Goal: Task Accomplishment & Management: Complete application form

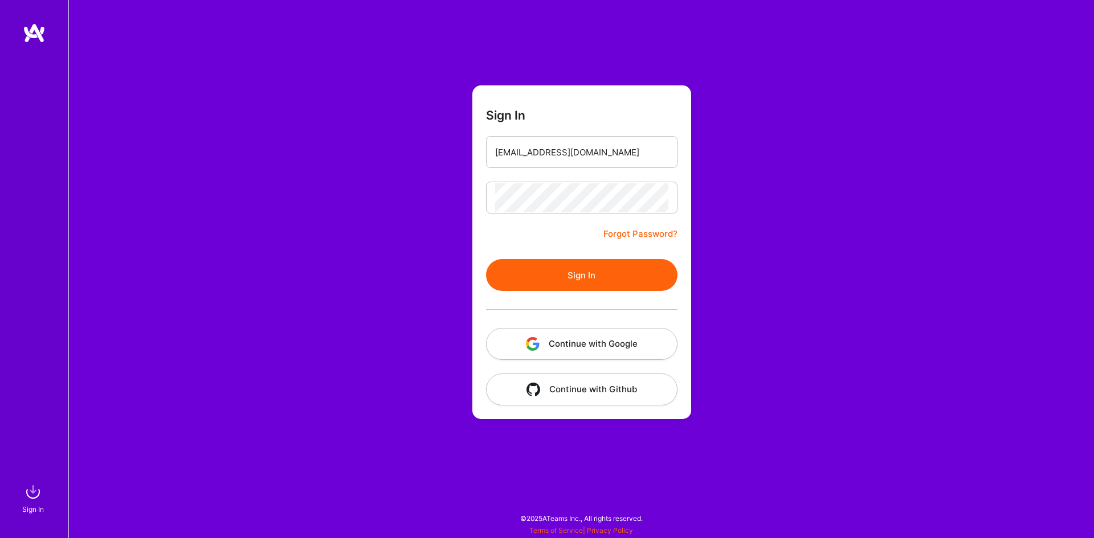
click at [515, 275] on button "Sign In" at bounding box center [581, 275] width 191 height 32
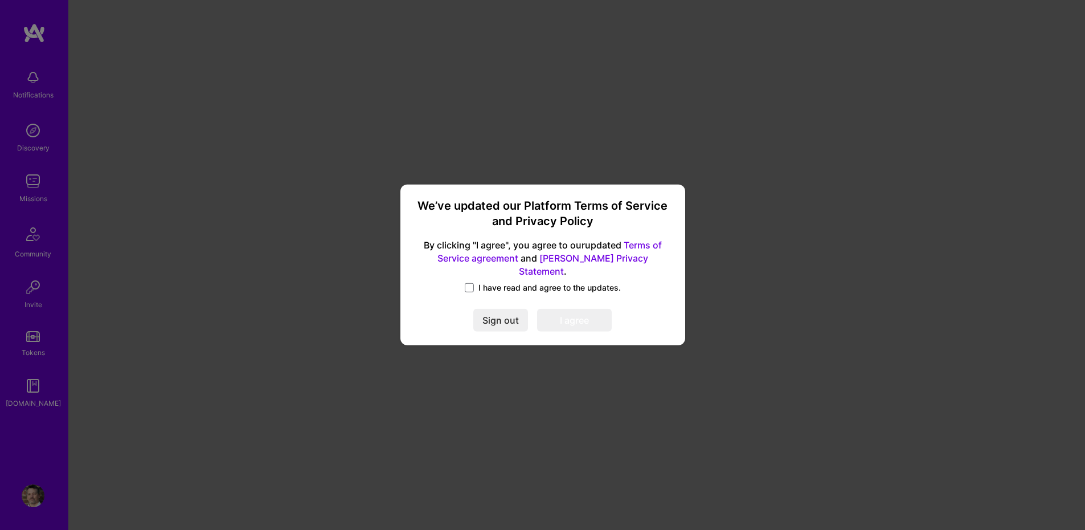
click at [504, 282] on span "I have read and agree to the updates." at bounding box center [550, 287] width 142 height 11
click at [0, 0] on input "I have read and agree to the updates." at bounding box center [0, 0] width 0 height 0
click at [568, 312] on button "I agree" at bounding box center [574, 320] width 75 height 23
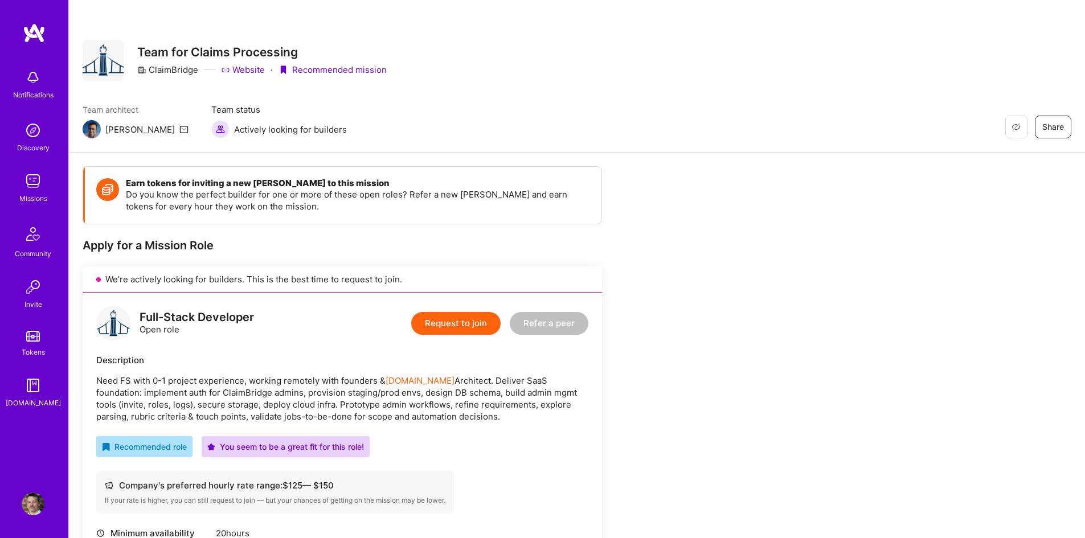
click at [458, 317] on button "Request to join" at bounding box center [455, 323] width 89 height 23
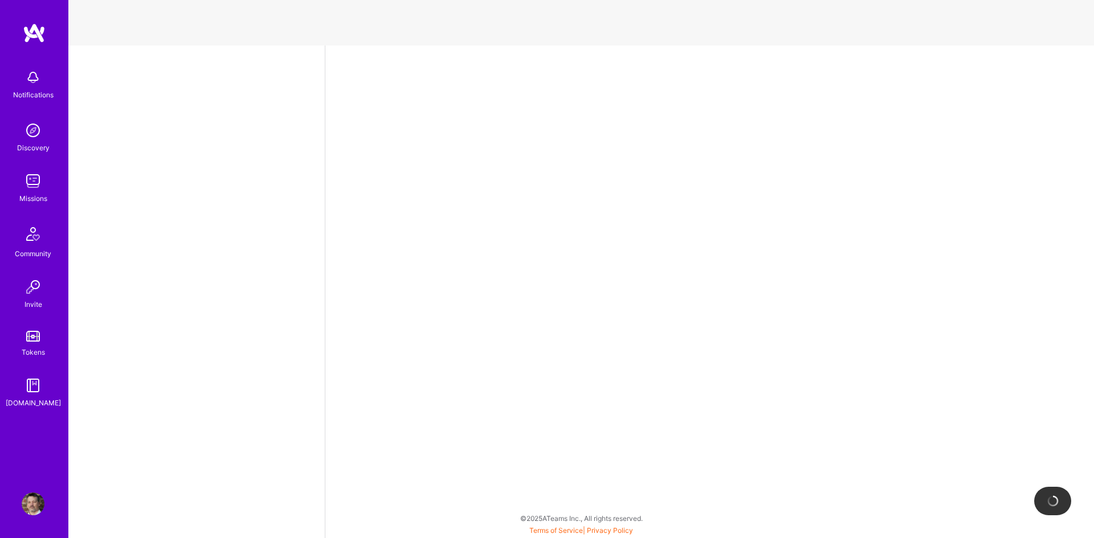
select select "US"
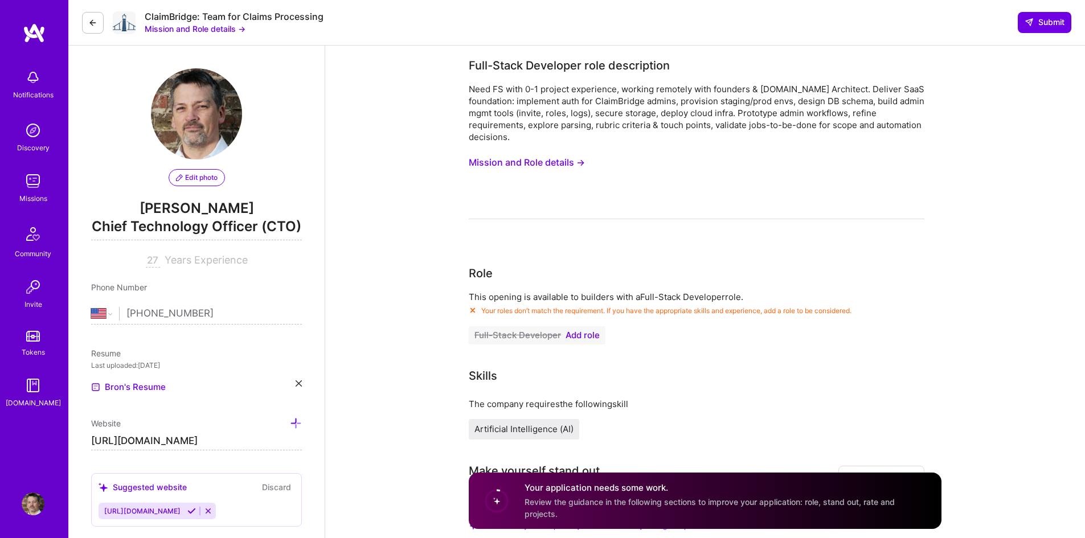
click at [581, 333] on span "Add role" at bounding box center [583, 335] width 34 height 9
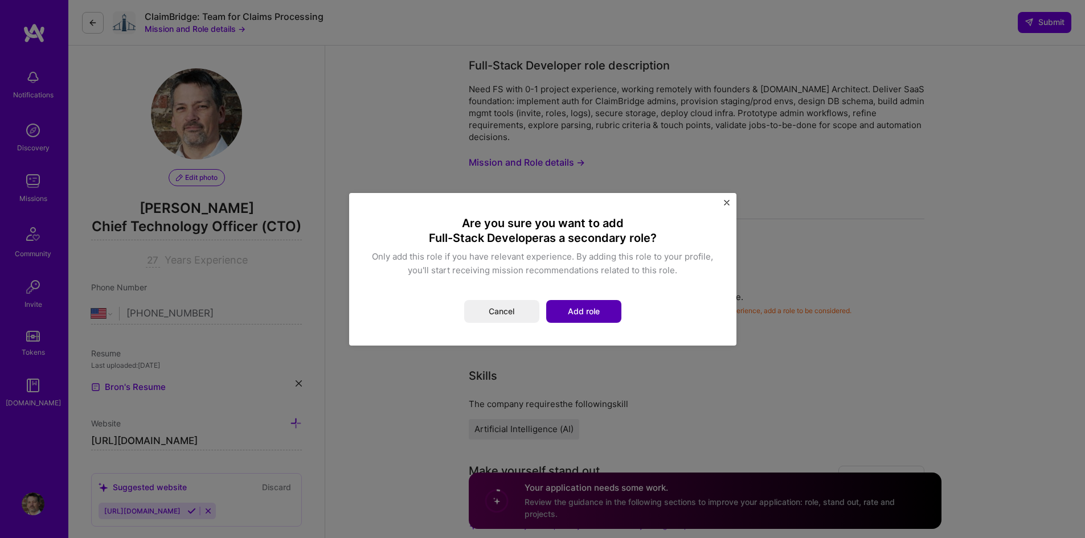
click at [574, 305] on button "Add role" at bounding box center [583, 311] width 75 height 23
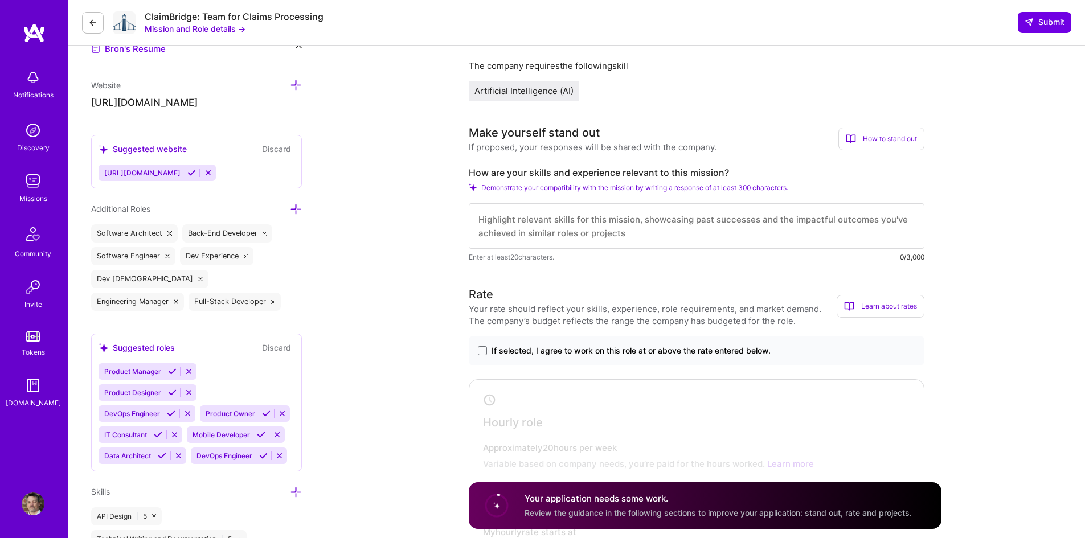
scroll to position [228, 0]
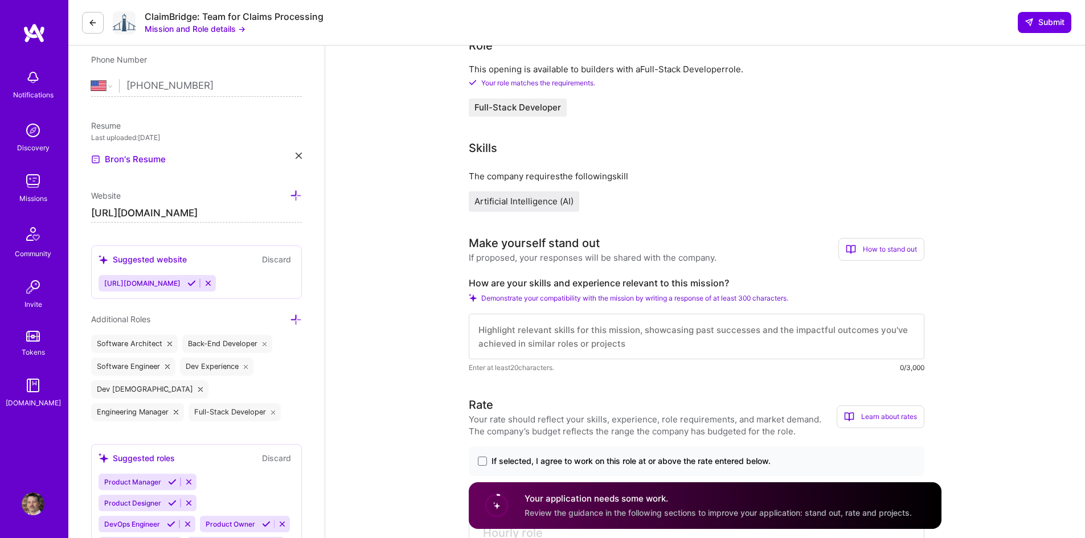
click at [510, 339] on textarea at bounding box center [697, 337] width 456 height 46
paste textarea "Results-driven technology leader with 20+ years of experience delivering scalab…"
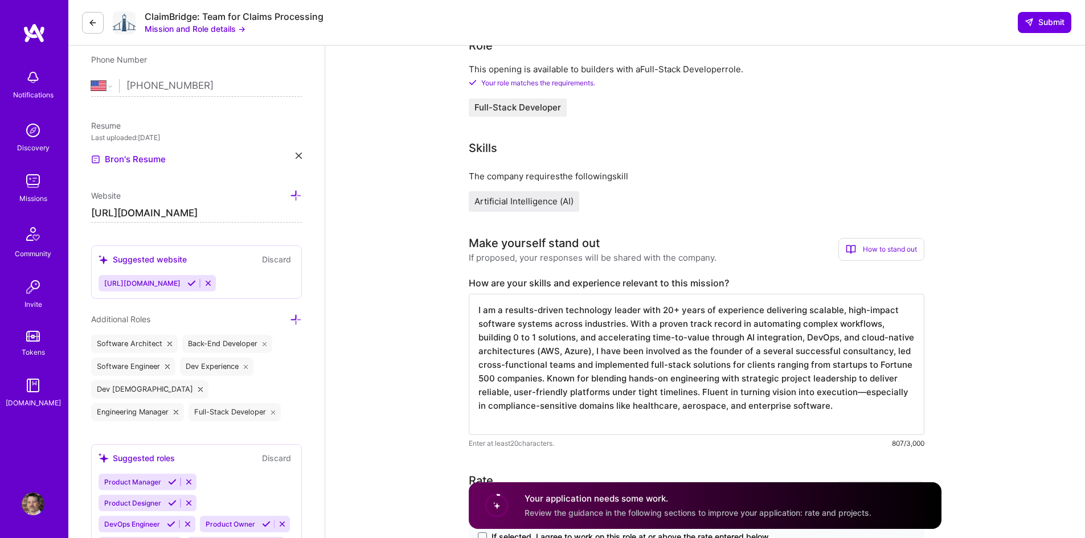
paste textarea "startups"
click at [637, 418] on textarea "I am a results-driven technology leader with 20+ years of experience delivering…" at bounding box center [697, 364] width 456 height 141
click at [833, 406] on textarea "I am a results-driven technology leader with 20+ years of experience delivering…" at bounding box center [697, 364] width 456 height 141
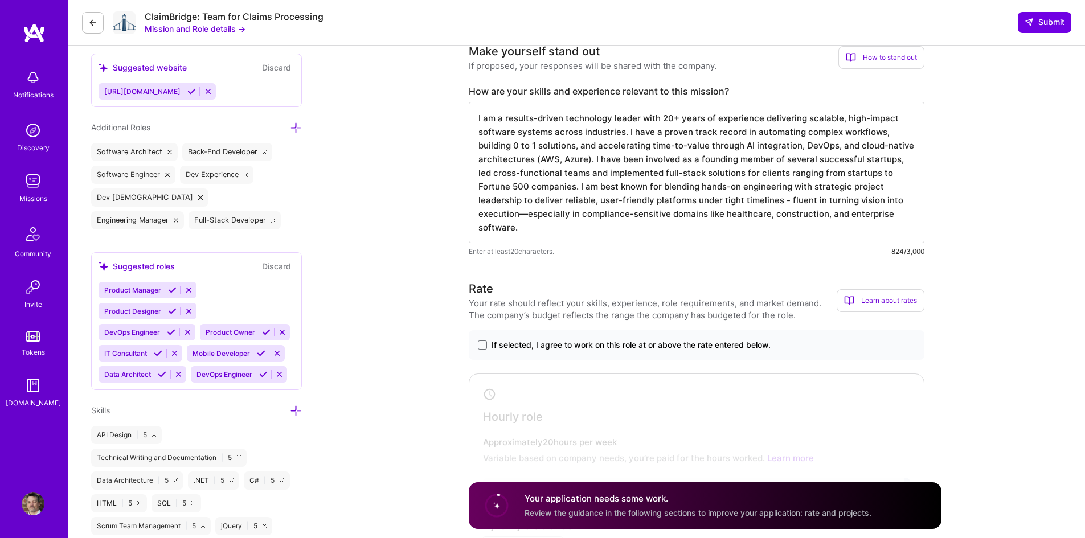
scroll to position [456, 0]
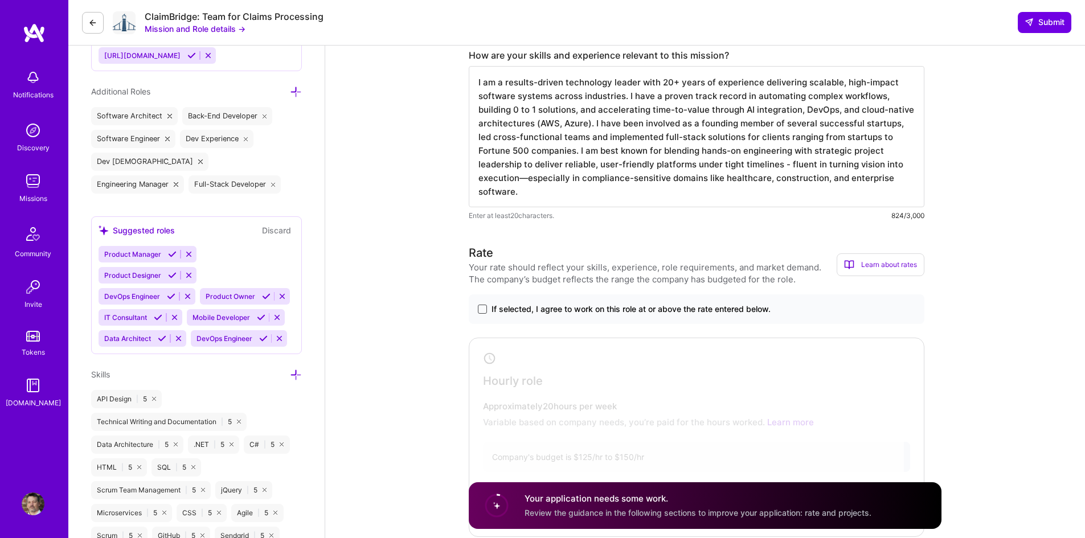
type textarea "I am a results-driven technology leader with 20+ years of experience delivering…"
click at [483, 309] on span at bounding box center [482, 309] width 9 height 9
click at [0, 0] on input "If selected, I agree to work on this role at or above the rate entered below." at bounding box center [0, 0] width 0 height 0
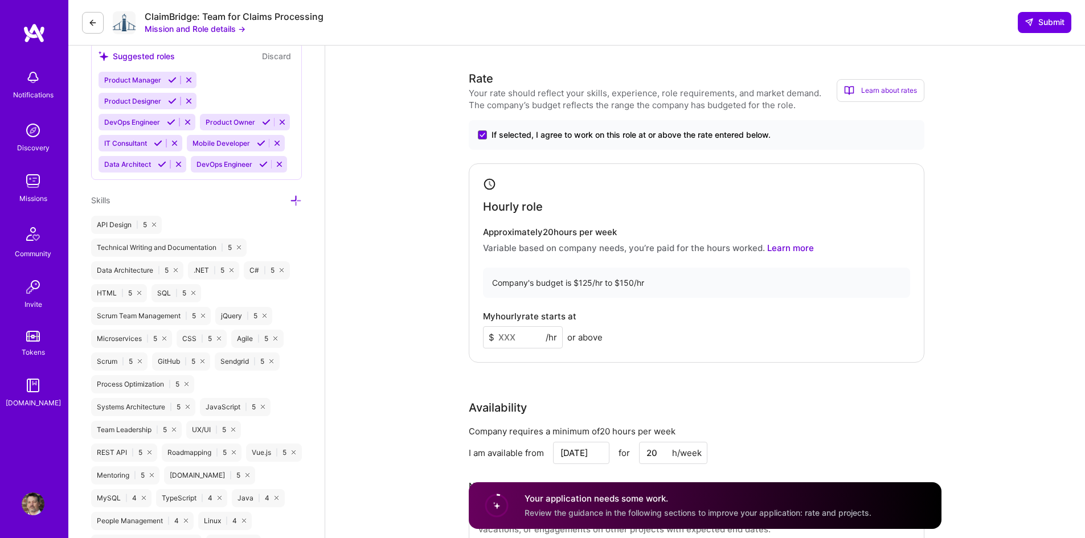
scroll to position [627, 0]
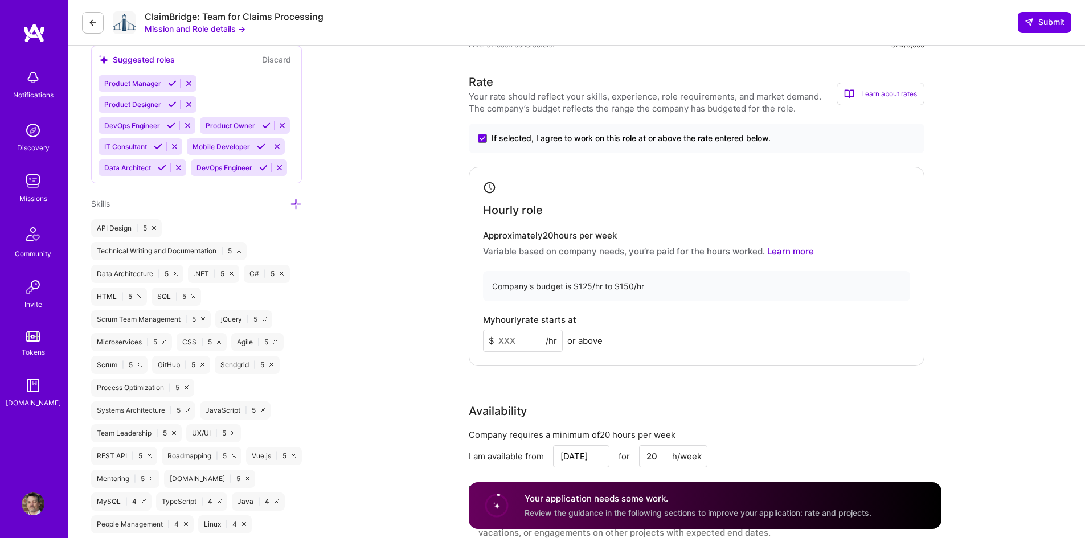
click at [512, 340] on input at bounding box center [523, 341] width 80 height 22
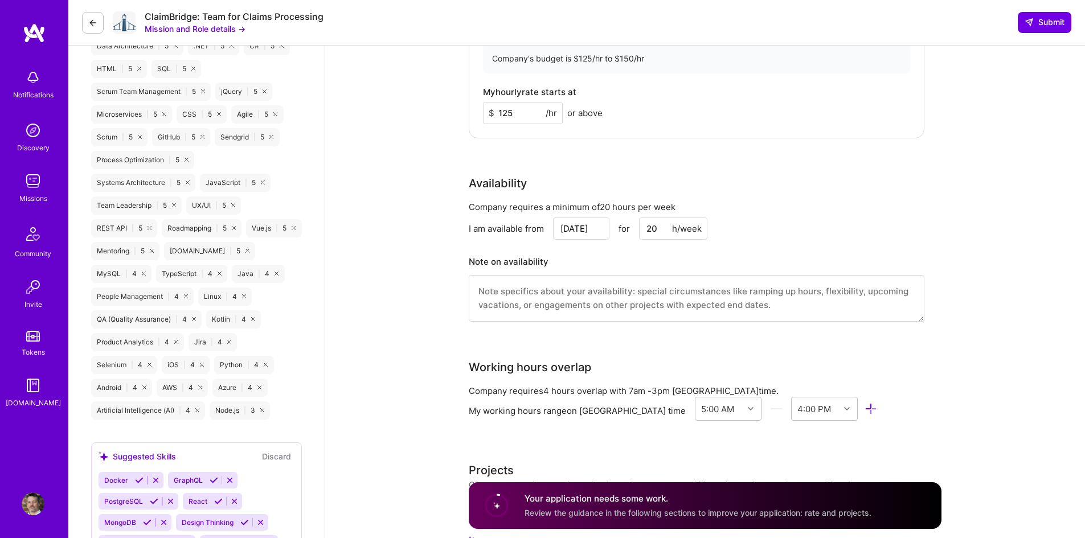
scroll to position [911, 0]
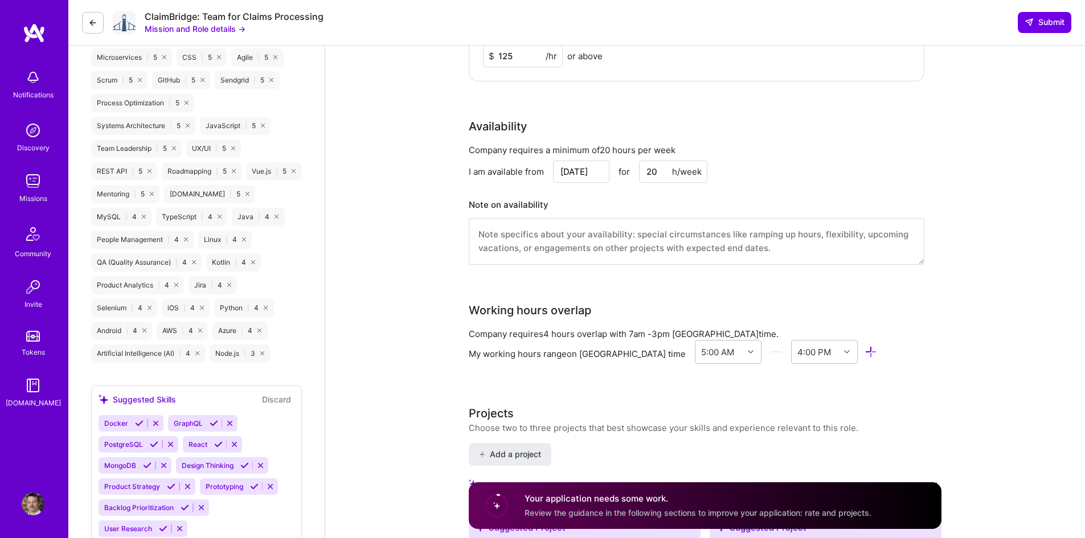
type input "125"
click at [529, 241] on textarea at bounding box center [697, 241] width 456 height 47
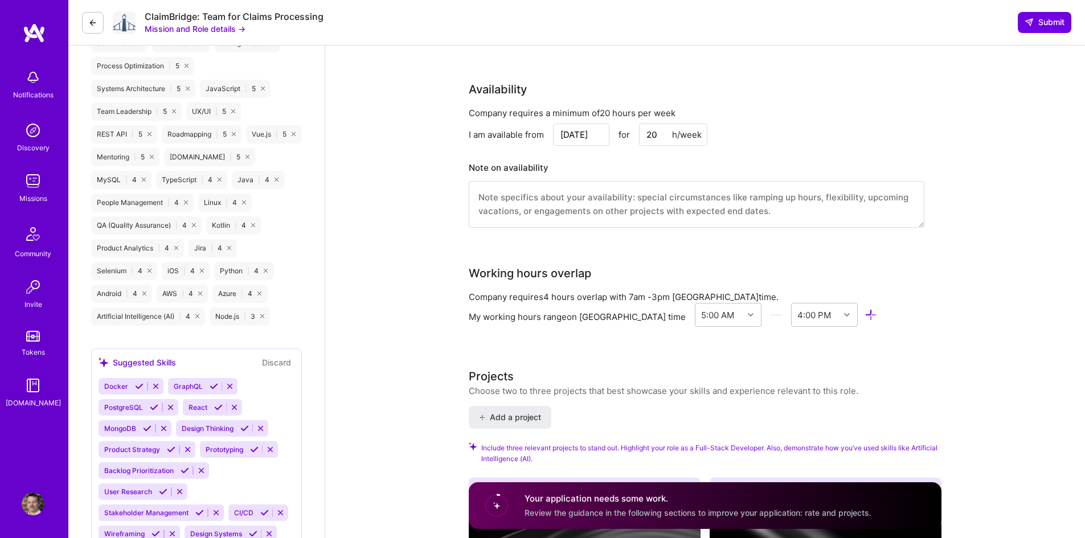
scroll to position [968, 0]
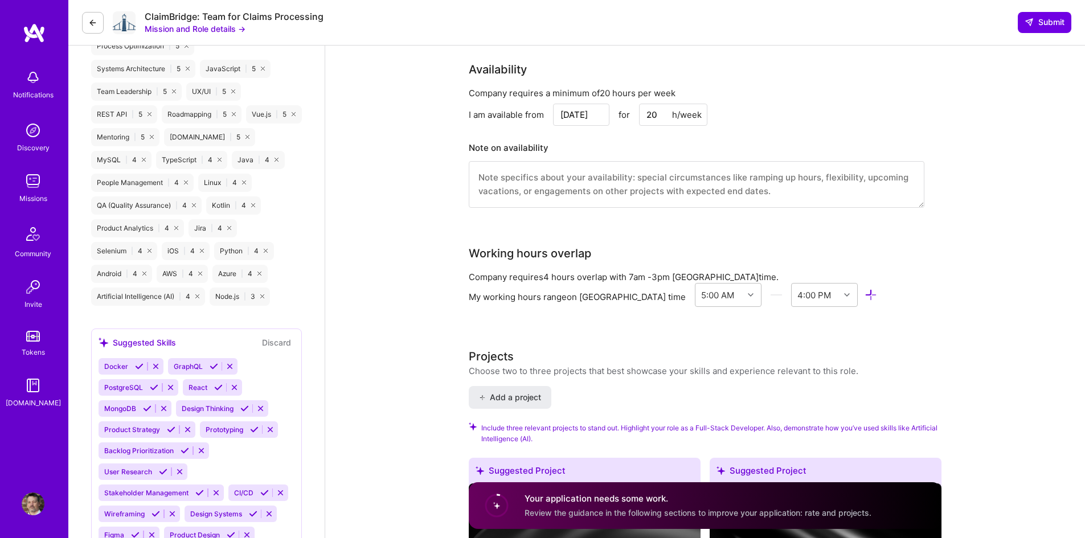
click at [835, 191] on textarea at bounding box center [697, 184] width 456 height 47
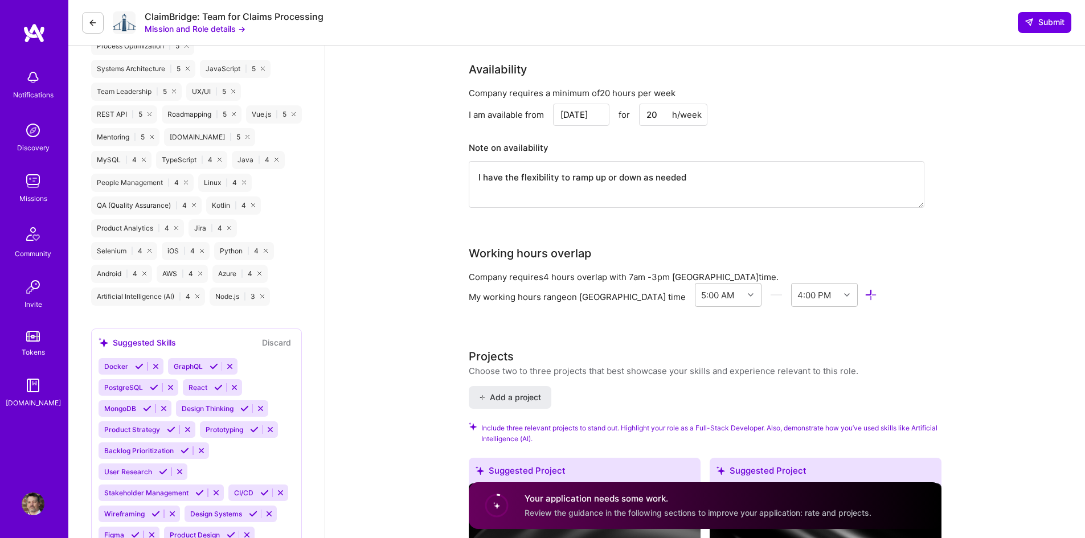
click at [767, 187] on textarea "I have the flexibility to ramp up or down as needed" at bounding box center [697, 184] width 456 height 47
type textarea "I have the flexibility to ramp up or down as needed"
click at [701, 295] on div "5:00 AM" at bounding box center [717, 295] width 33 height 12
click at [695, 448] on div "7:00 AM" at bounding box center [728, 448] width 67 height 21
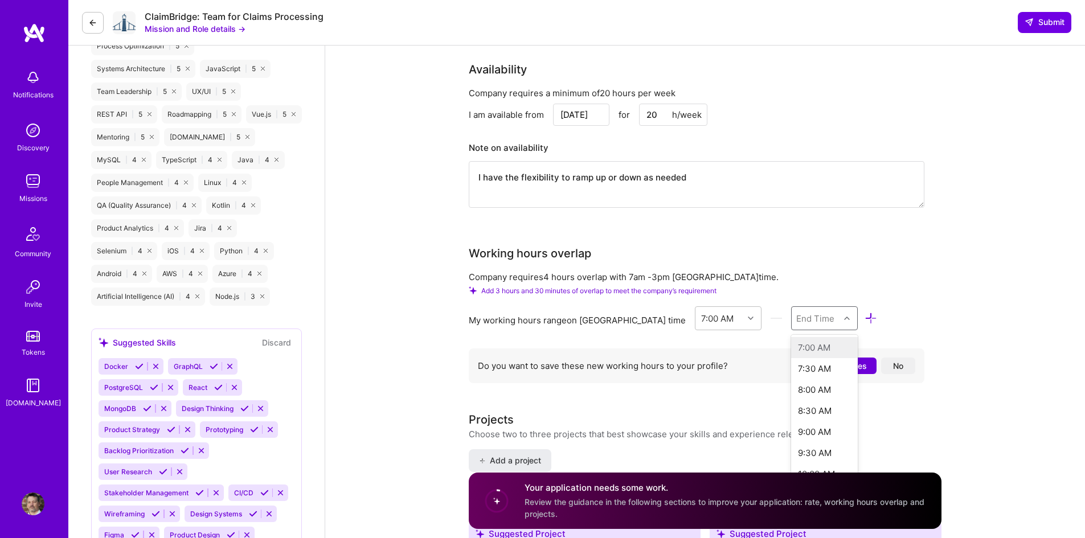
click at [801, 322] on div "End Time" at bounding box center [815, 318] width 38 height 12
click at [791, 368] on div "5:00 PM" at bounding box center [824, 370] width 67 height 21
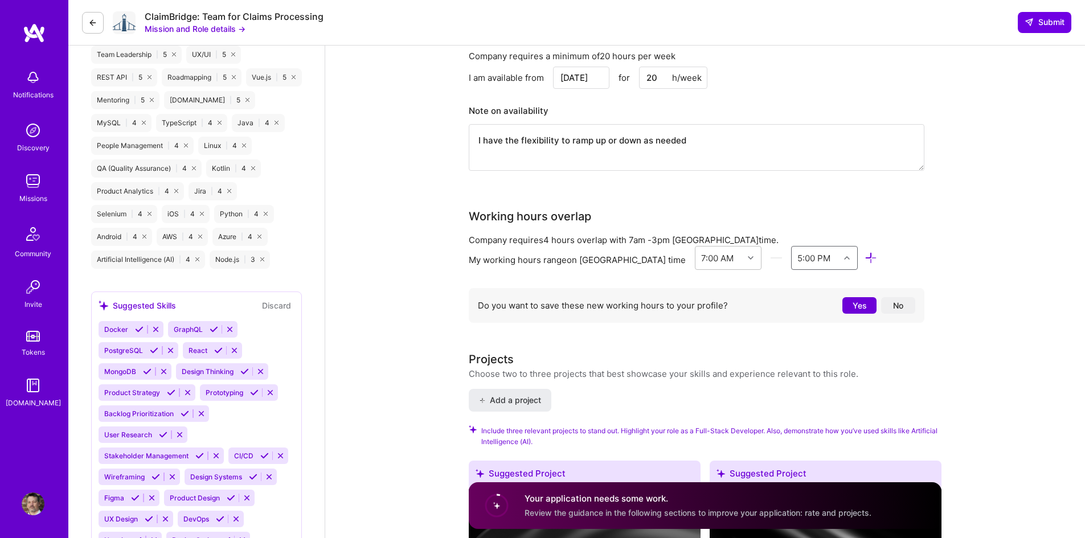
scroll to position [1025, 0]
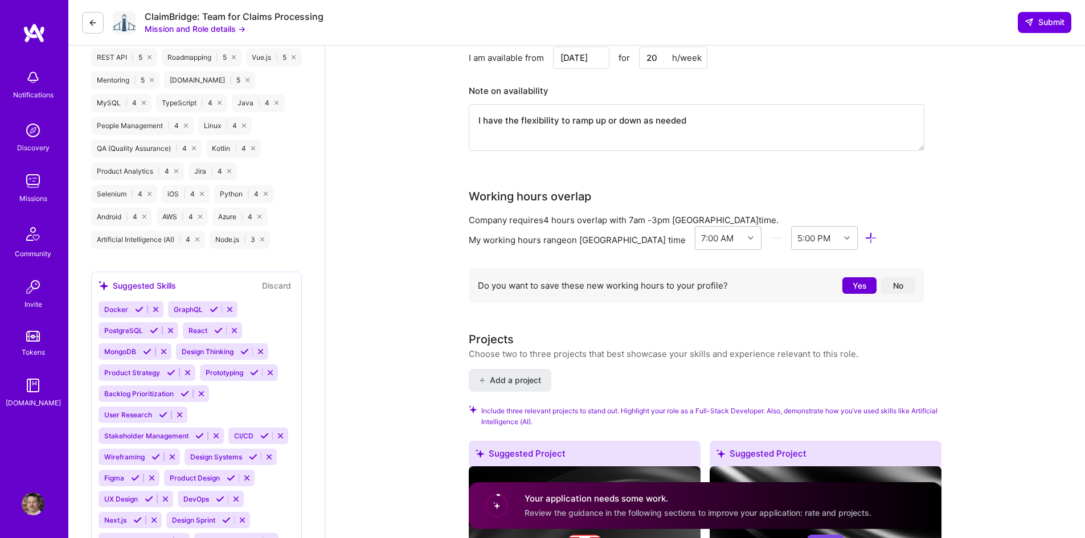
click at [861, 283] on button "Yes" at bounding box center [860, 285] width 34 height 17
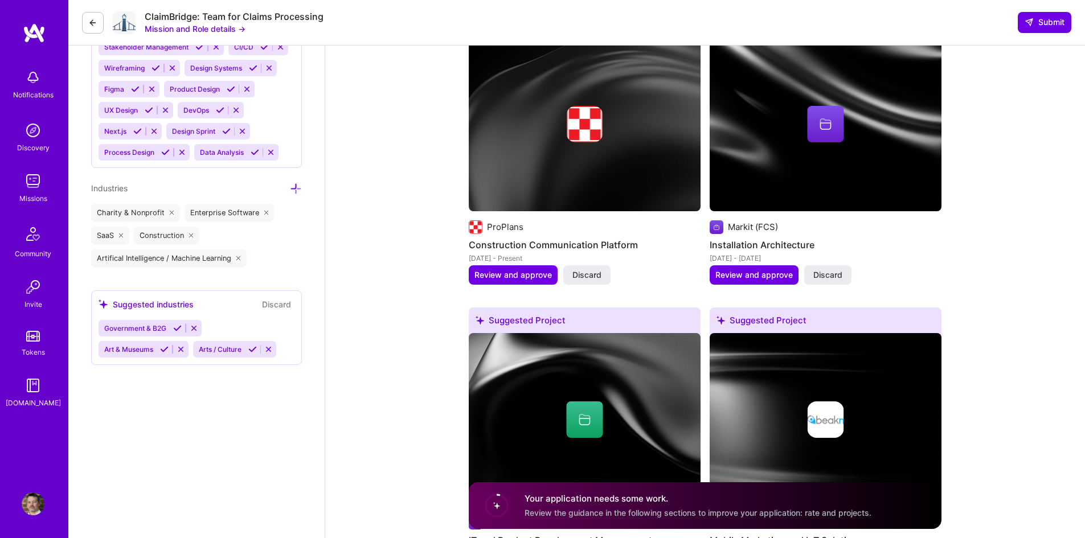
scroll to position [1424, 0]
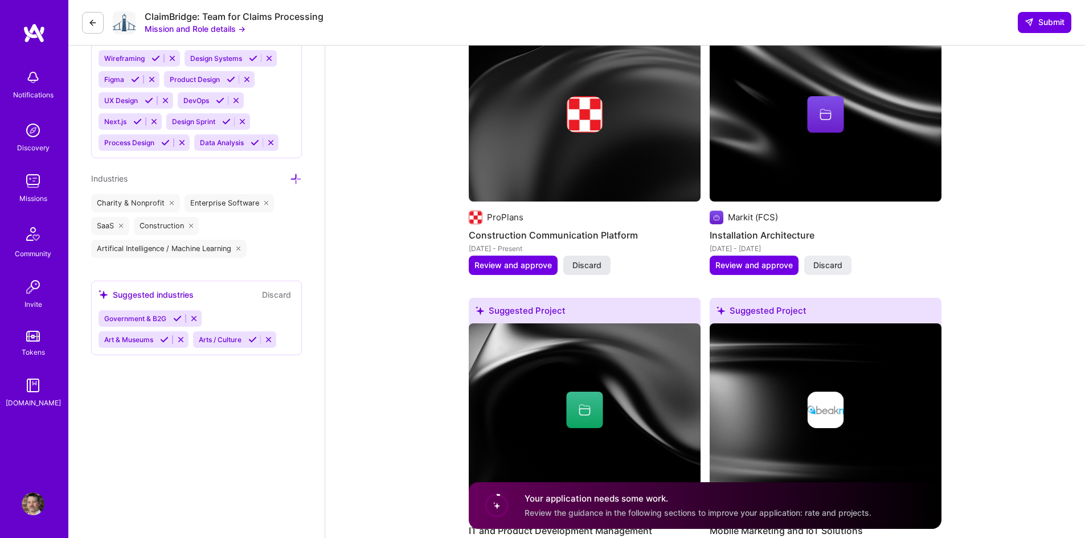
click at [590, 265] on span "Discard" at bounding box center [587, 265] width 29 height 11
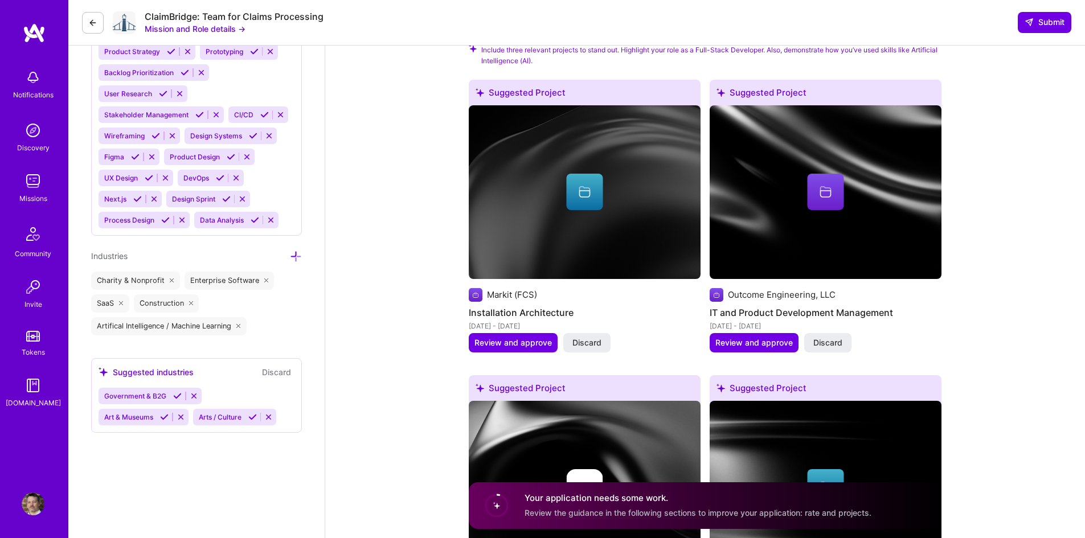
scroll to position [1367, 0]
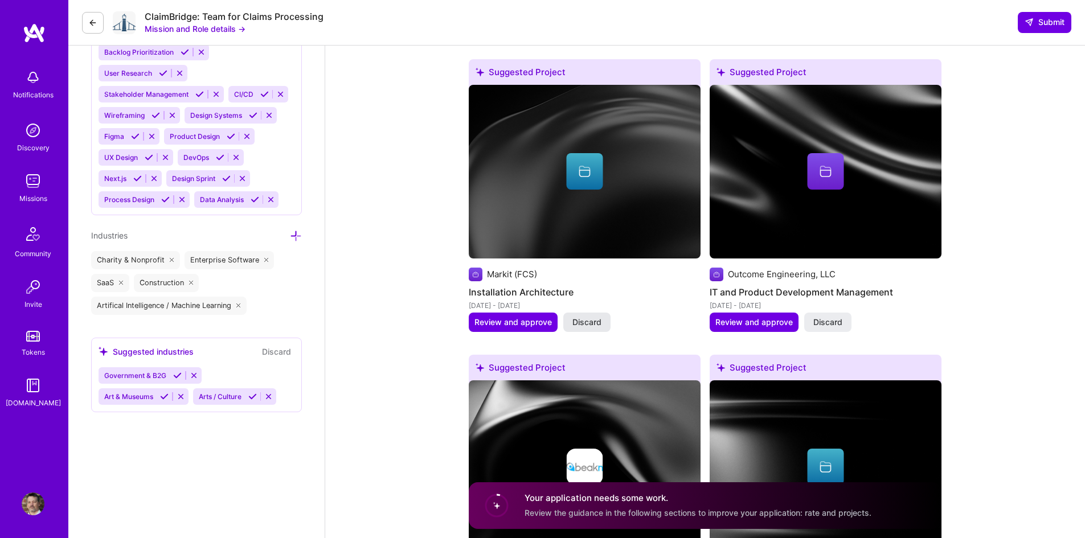
click at [588, 324] on span "Discard" at bounding box center [587, 322] width 29 height 11
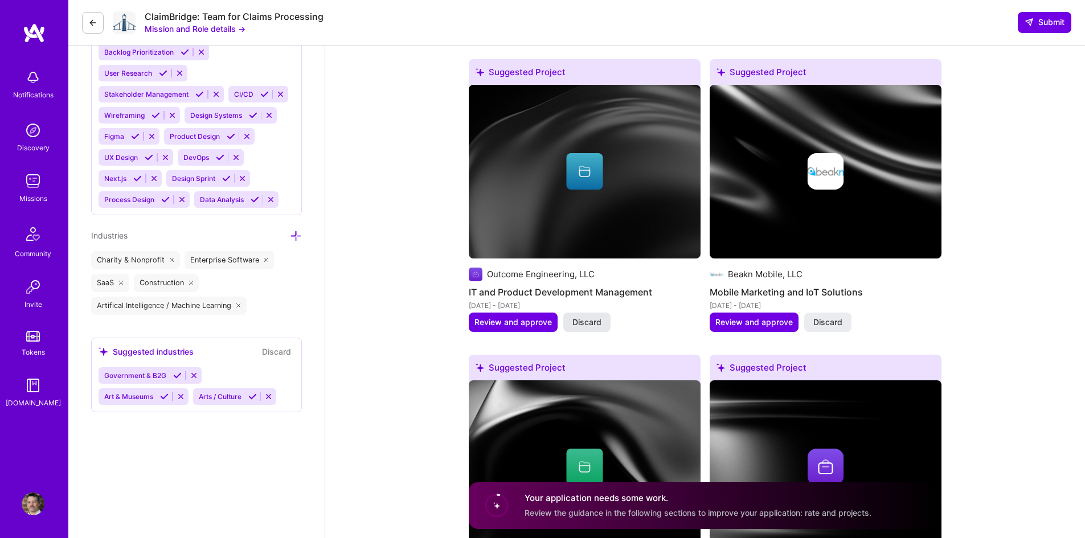
click at [587, 326] on span "Discard" at bounding box center [587, 322] width 29 height 11
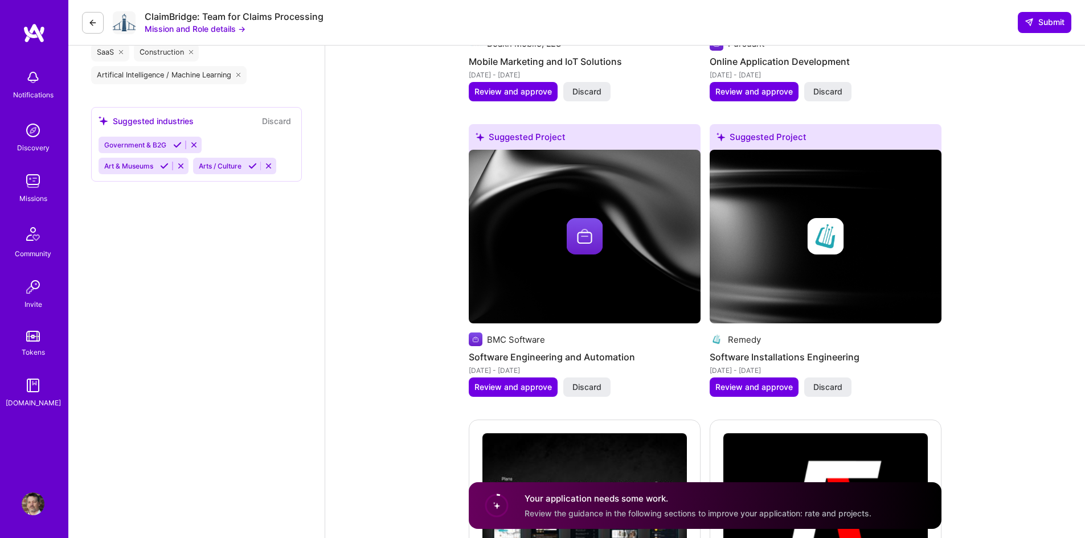
scroll to position [1595, 0]
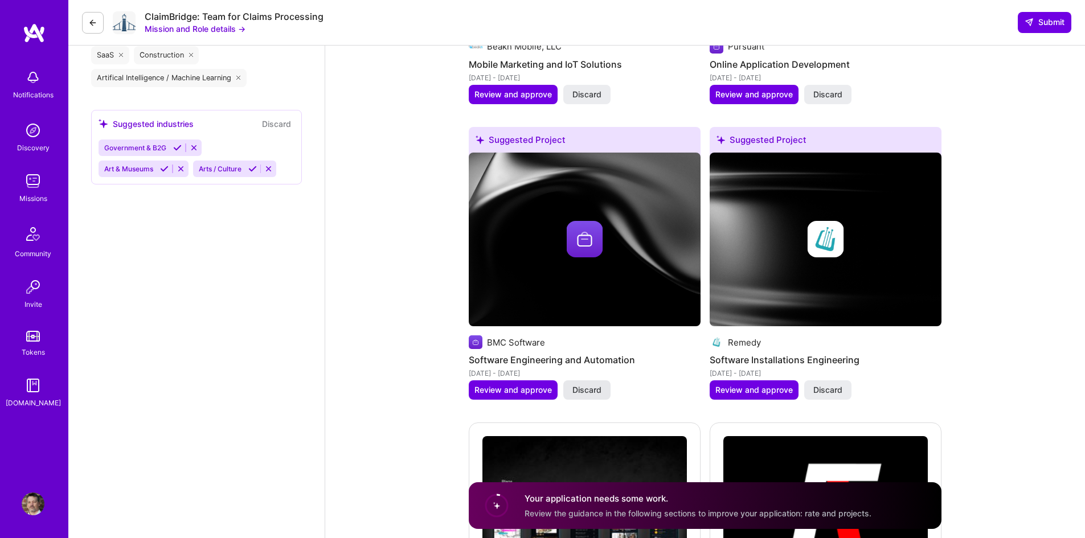
click at [595, 391] on span "Discard" at bounding box center [587, 390] width 29 height 11
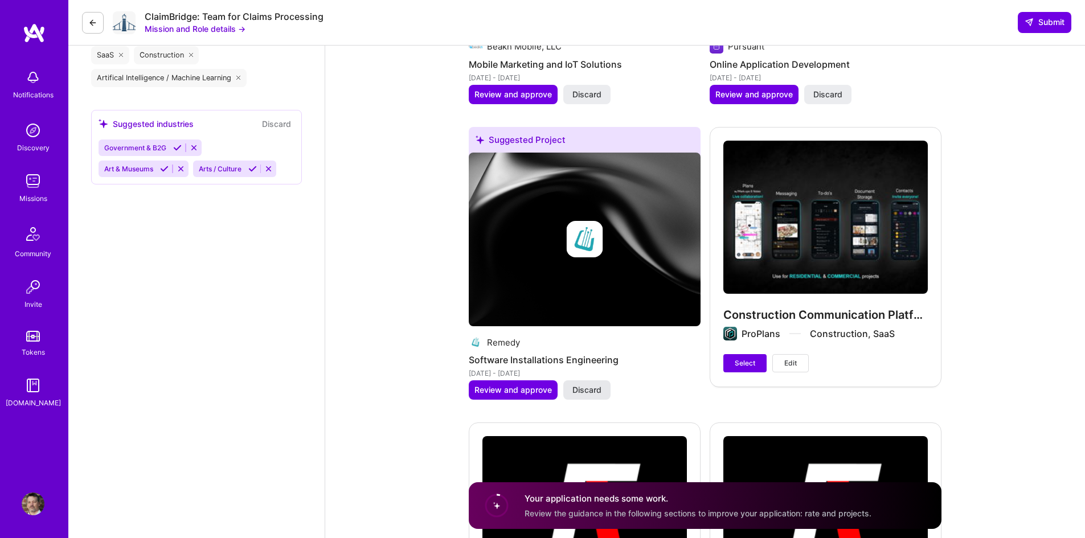
click at [594, 387] on span "Discard" at bounding box center [587, 390] width 29 height 11
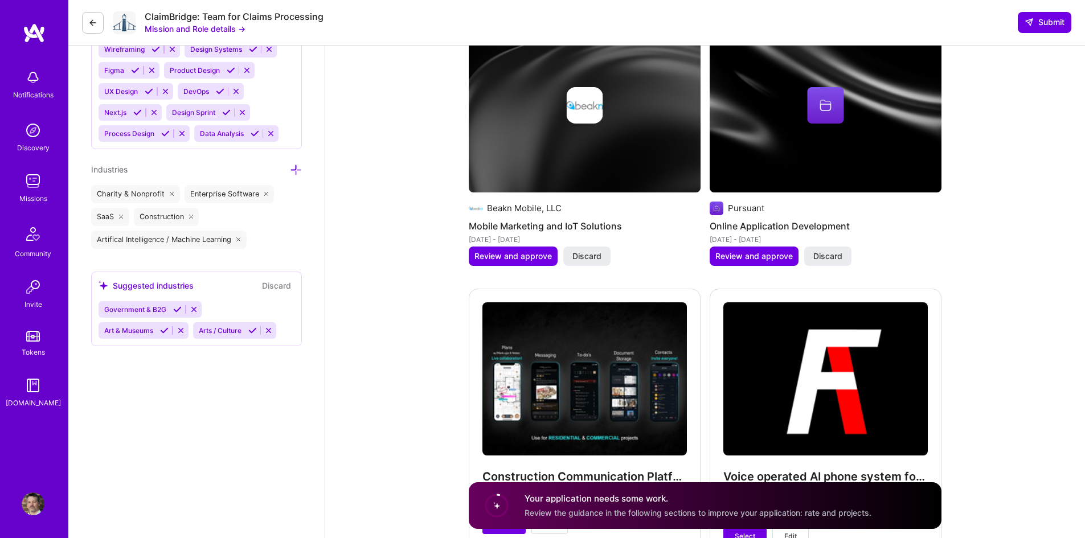
scroll to position [1367, 0]
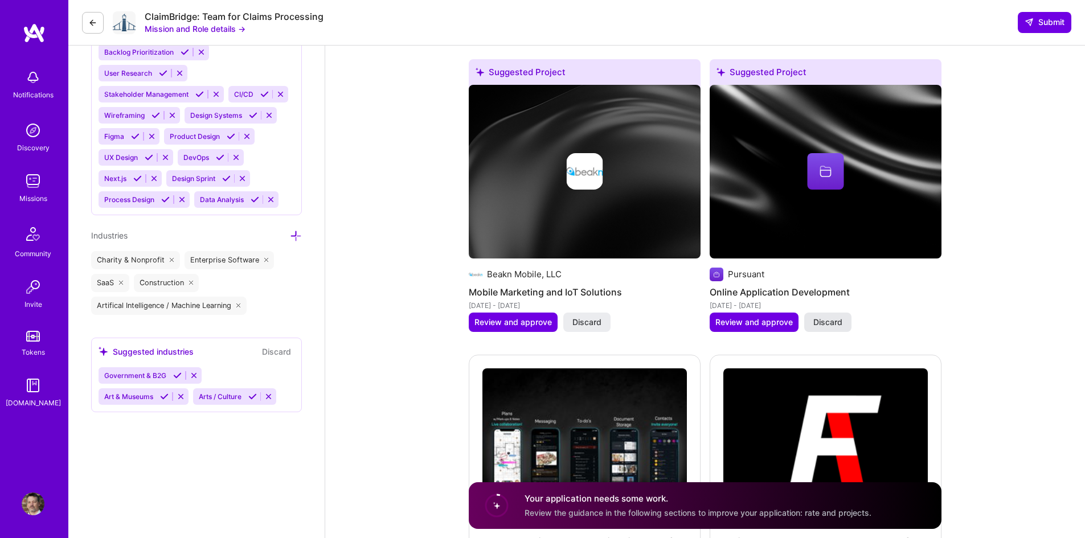
click at [833, 322] on span "Discard" at bounding box center [827, 322] width 29 height 11
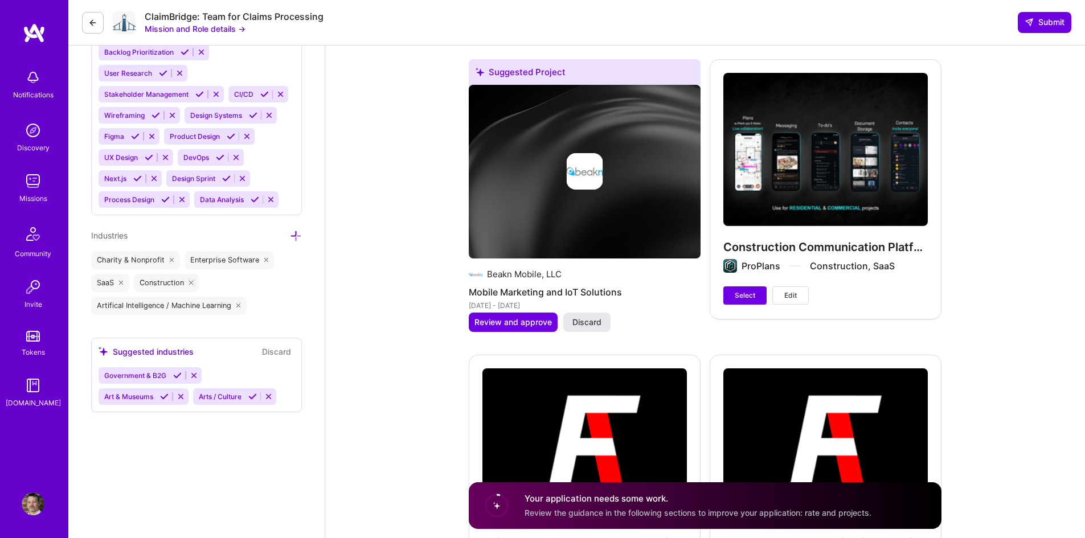
click at [593, 325] on span "Discard" at bounding box center [587, 322] width 29 height 11
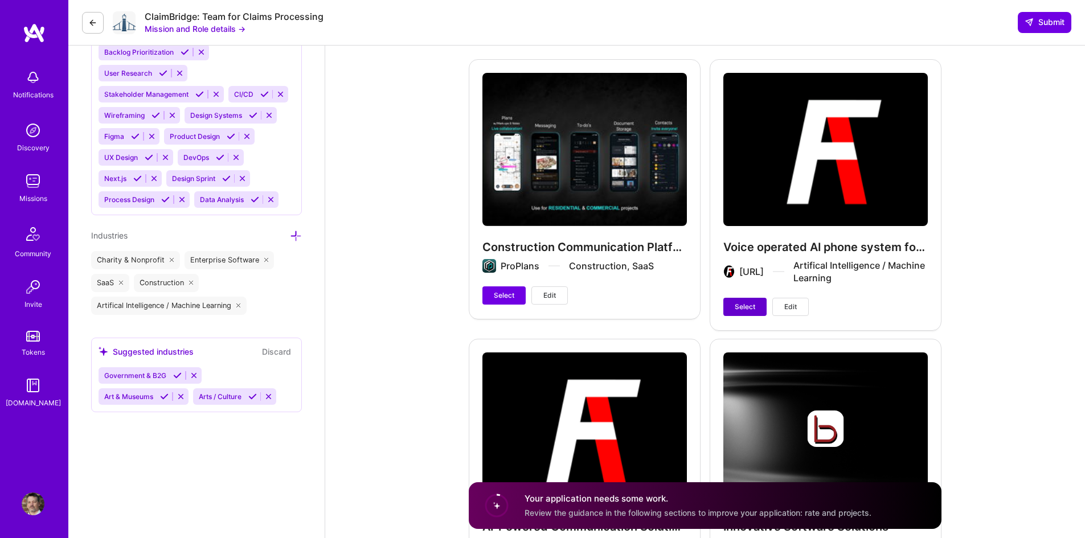
click at [744, 308] on span "Select" at bounding box center [745, 307] width 21 height 10
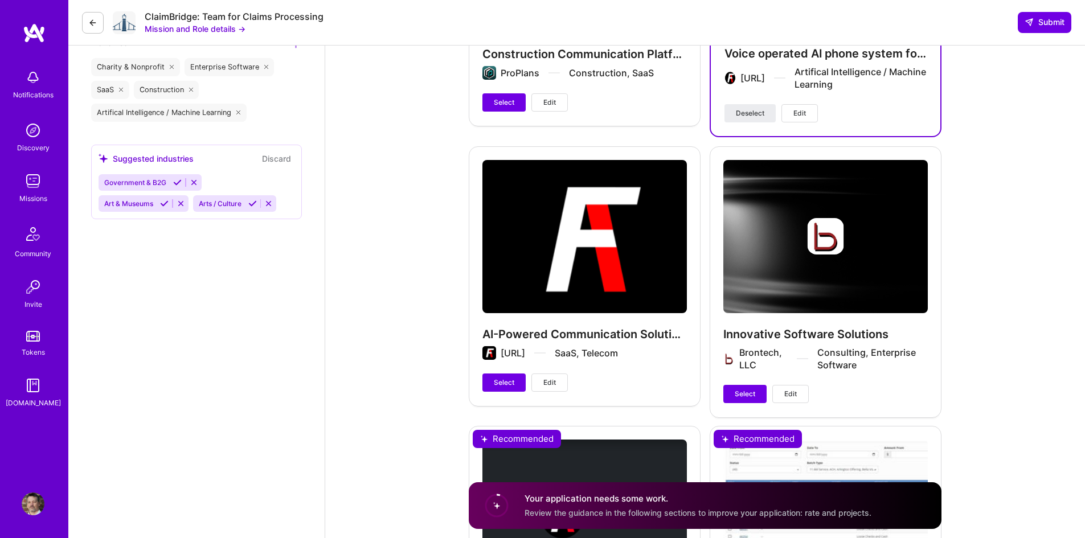
scroll to position [1595, 0]
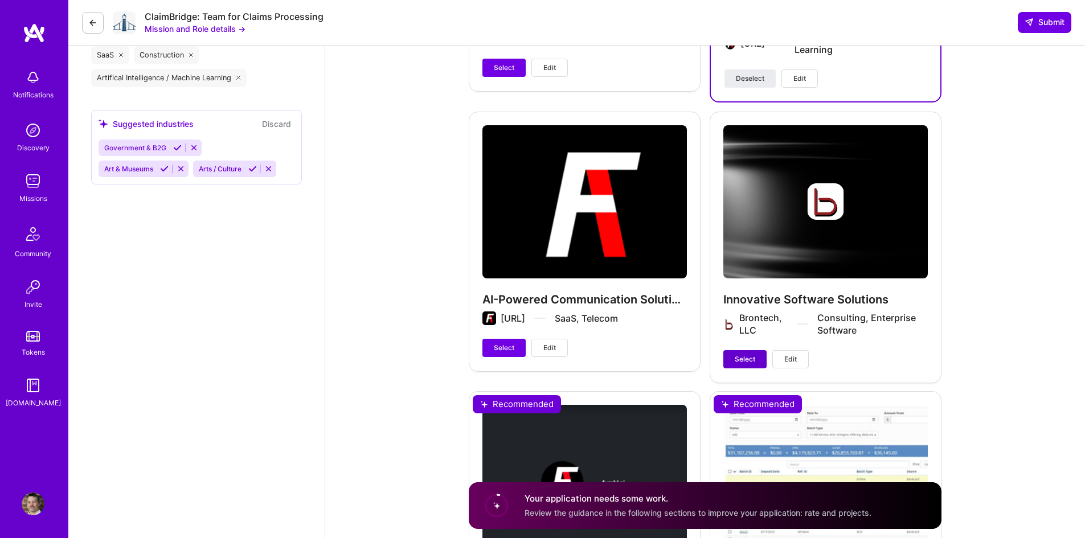
click at [735, 356] on span "Select" at bounding box center [745, 359] width 21 height 10
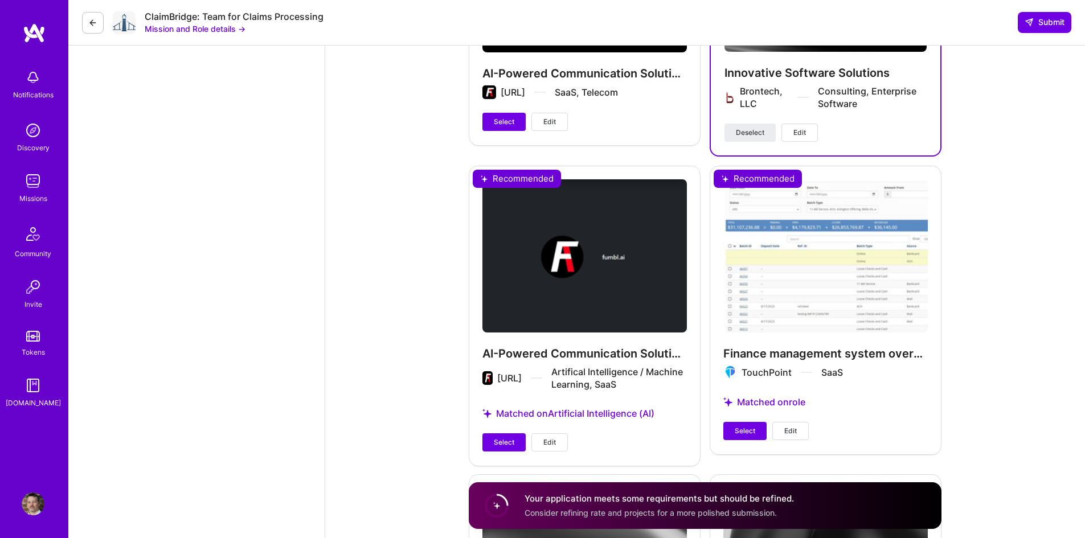
scroll to position [1823, 0]
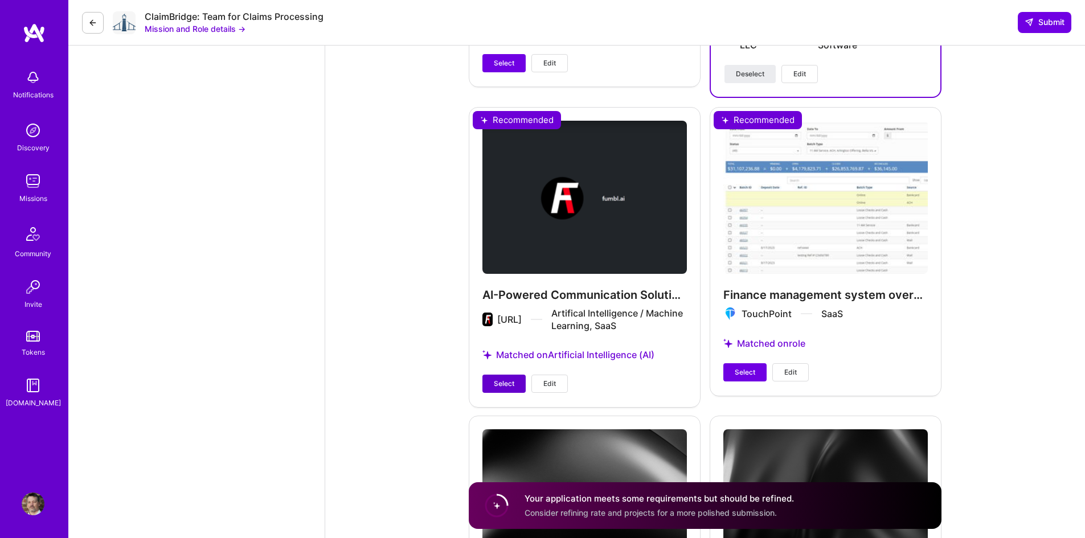
click at [493, 383] on button "Select" at bounding box center [504, 384] width 43 height 18
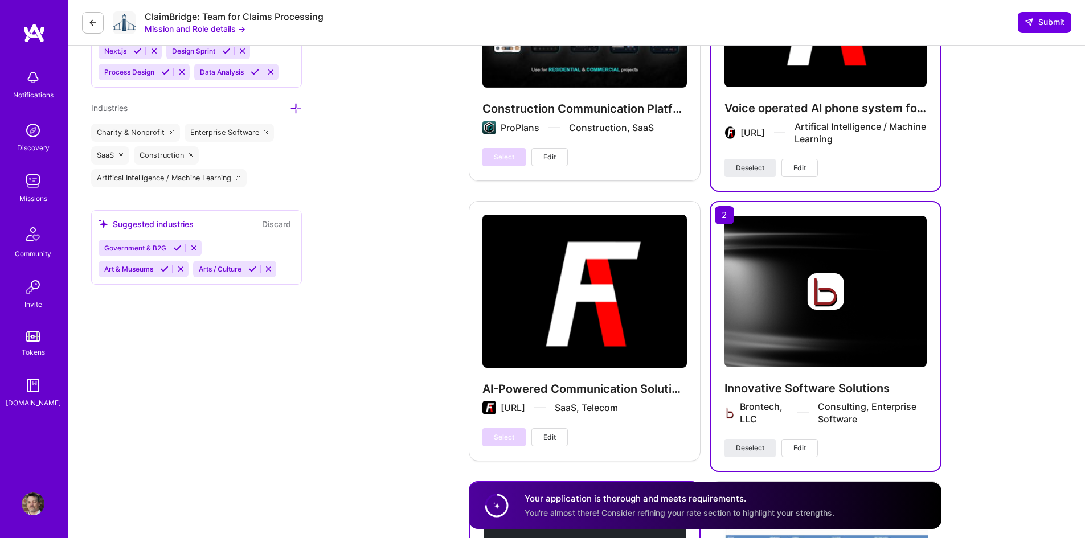
scroll to position [1481, 0]
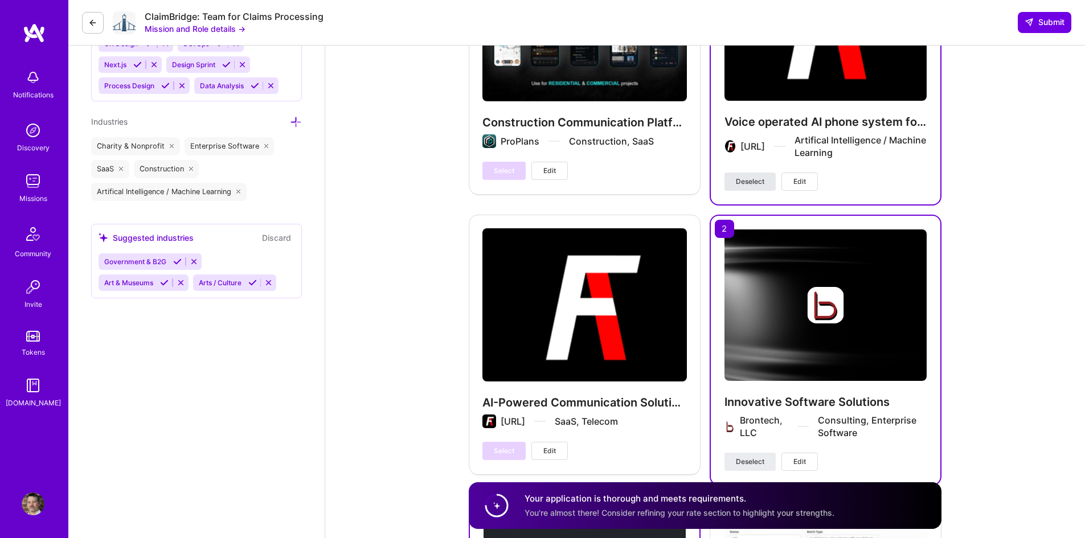
click at [758, 185] on span "Deselect" at bounding box center [750, 182] width 28 height 10
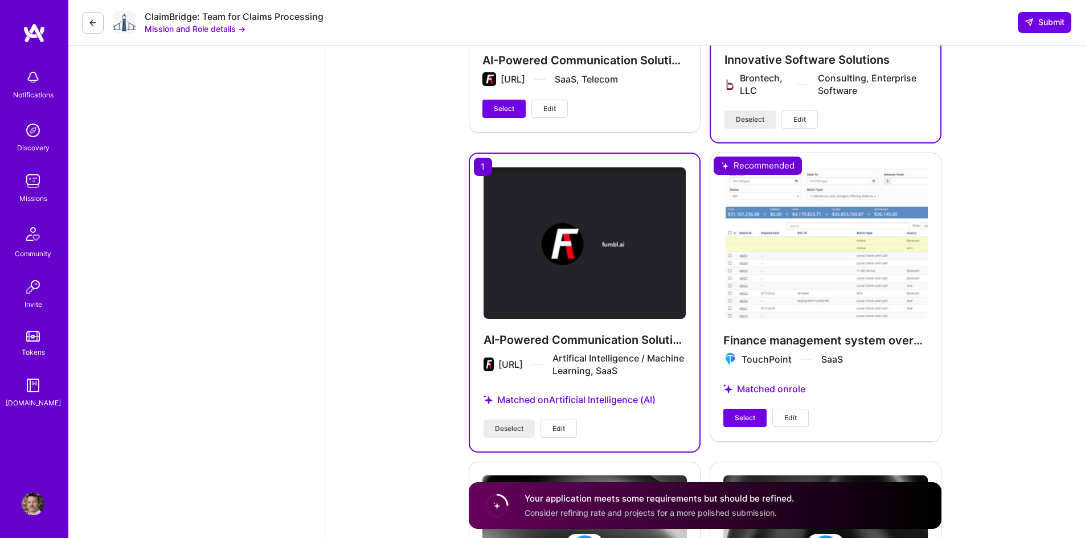
scroll to position [1880, 0]
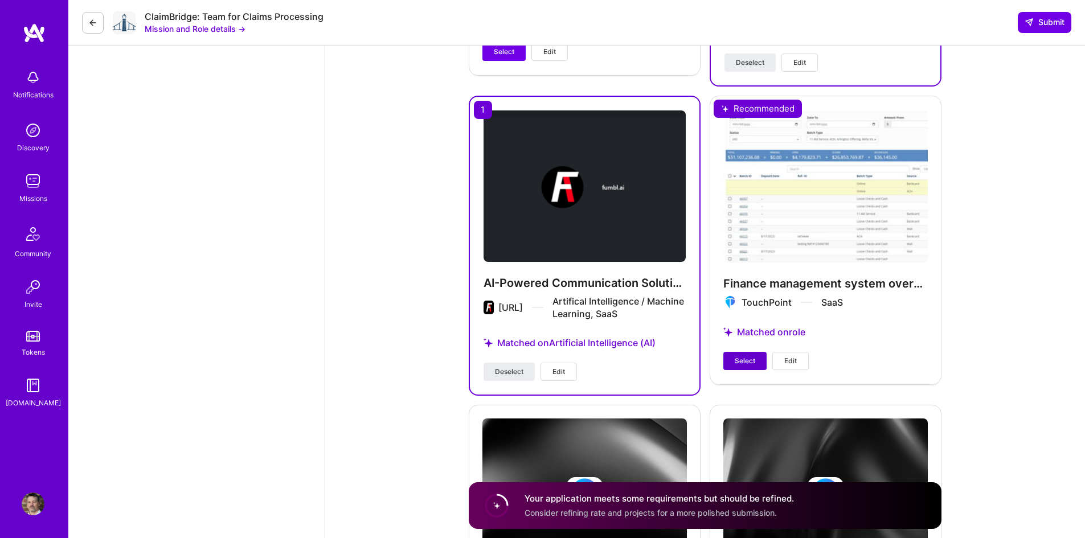
click at [744, 363] on span "Select" at bounding box center [745, 361] width 21 height 10
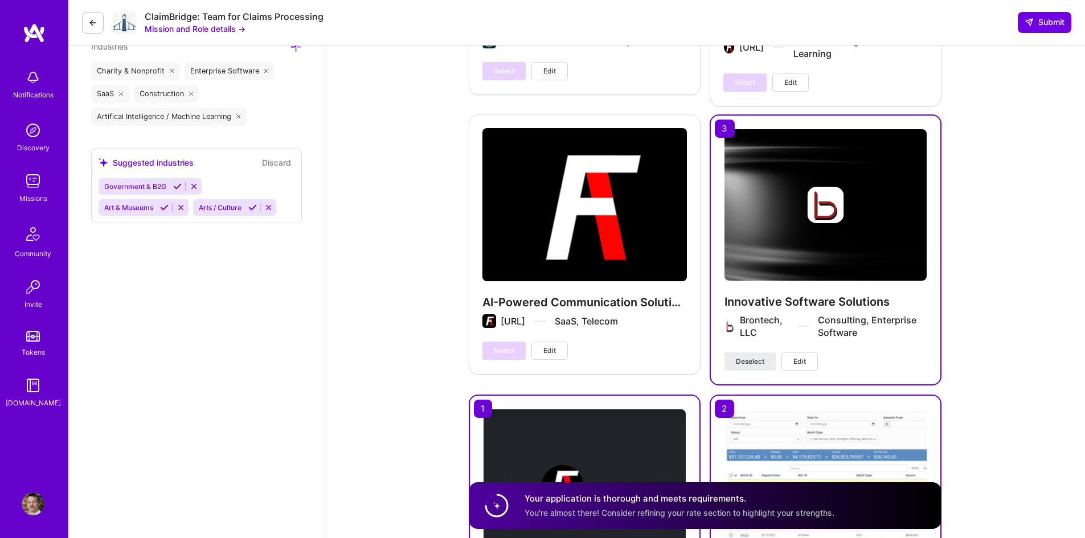
scroll to position [1499, 0]
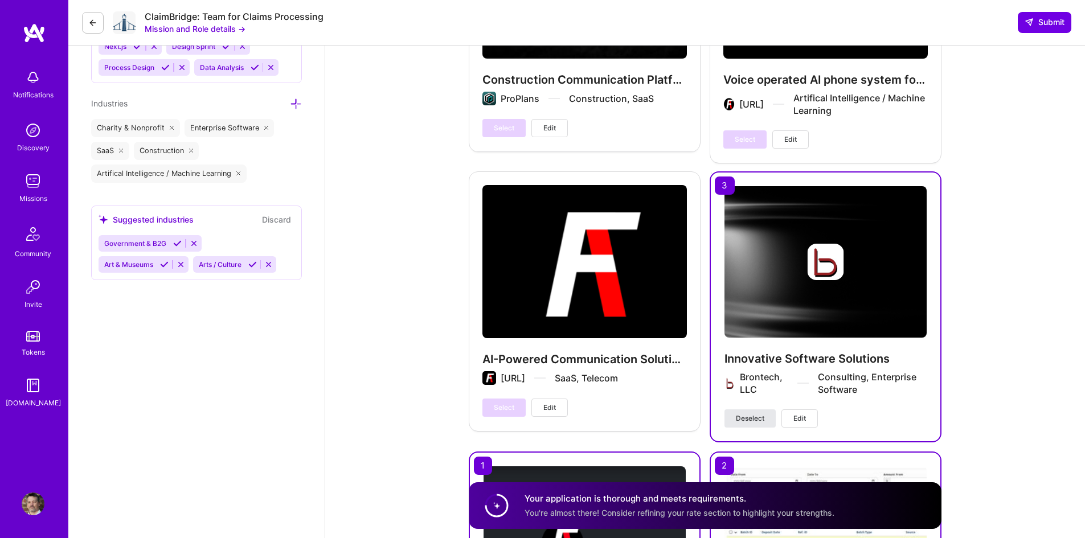
click at [748, 412] on button "Deselect" at bounding box center [750, 419] width 51 height 18
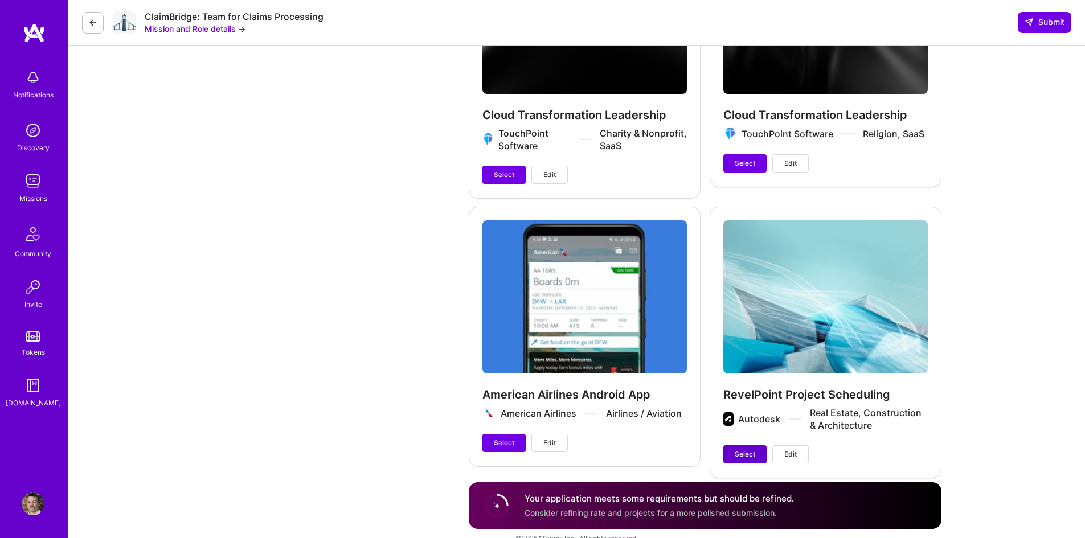
scroll to position [2378, 0]
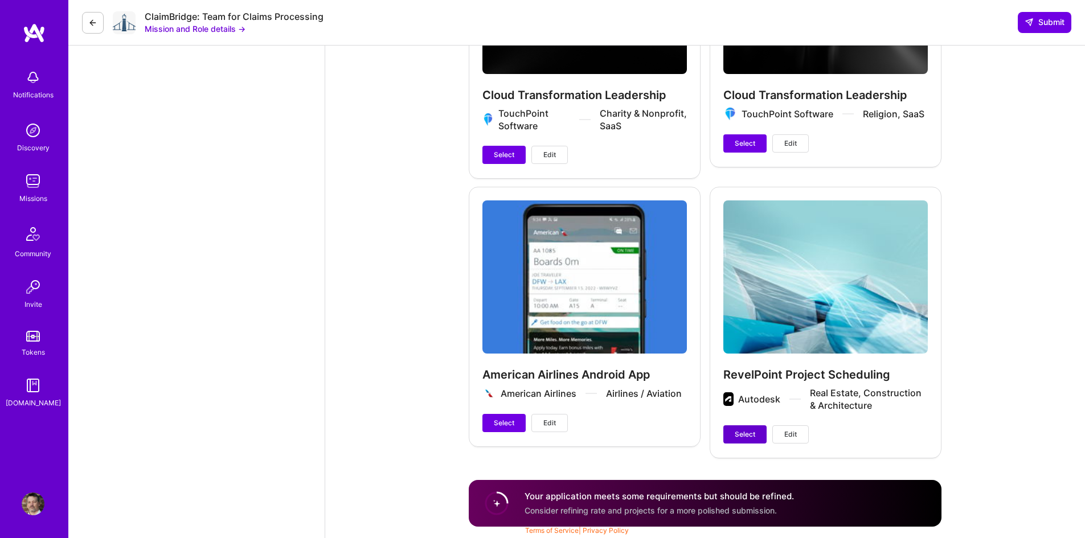
click at [741, 435] on span "Select" at bounding box center [745, 435] width 21 height 10
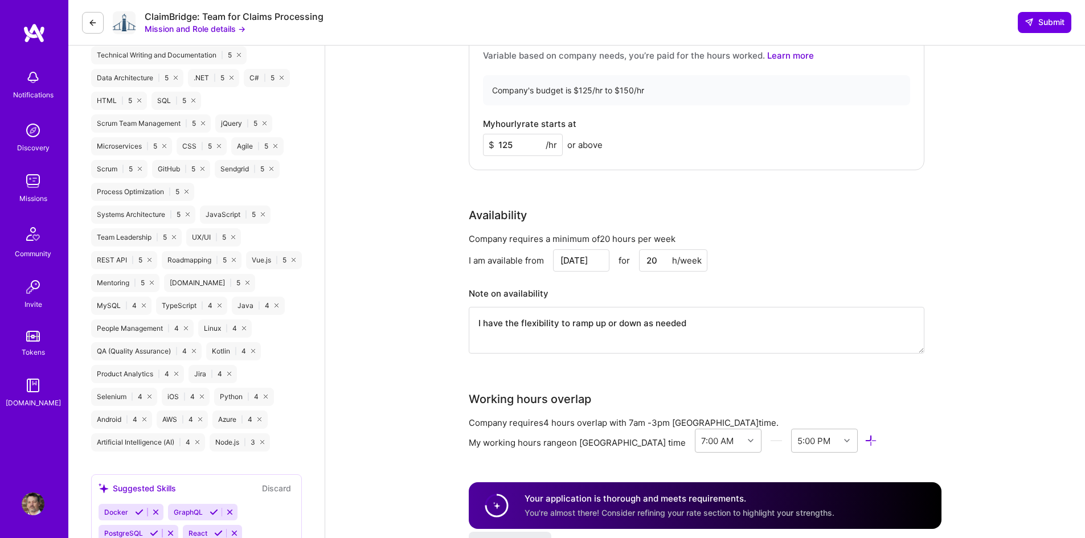
scroll to position [759, 0]
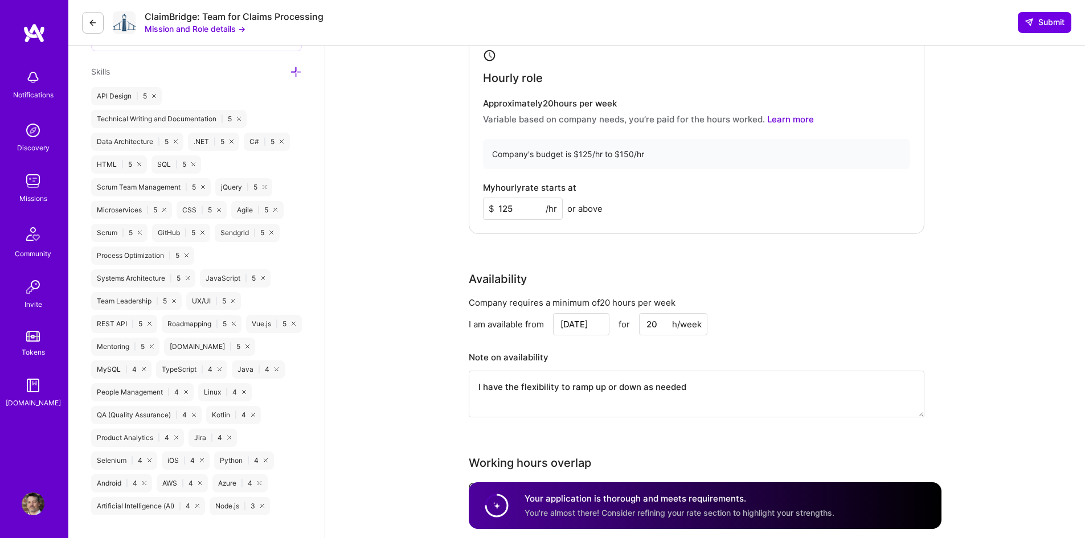
click at [524, 212] on input "125" at bounding box center [523, 209] width 80 height 22
click at [644, 153] on div "Company's budget is $125/hr to $150/hr" at bounding box center [696, 154] width 427 height 30
click at [738, 213] on div "My hourly rate starts at $ 125 /hr or above" at bounding box center [696, 201] width 427 height 37
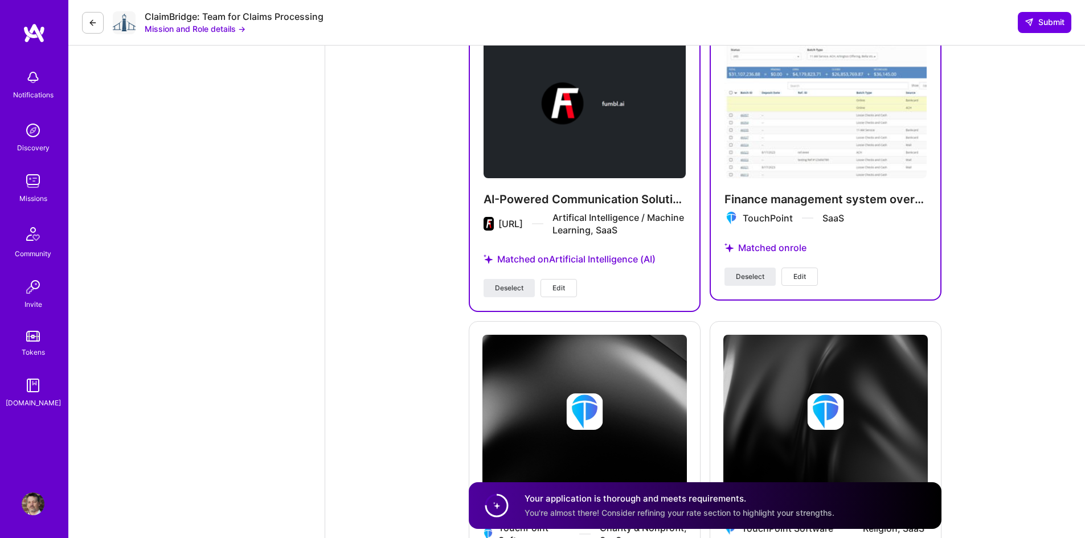
scroll to position [2354, 0]
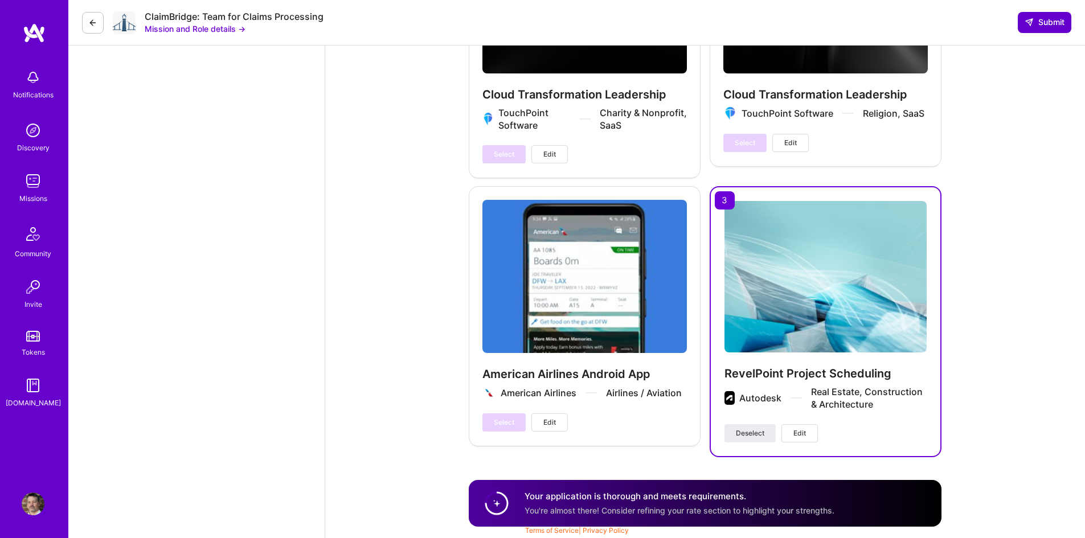
click at [1035, 14] on button "Submit" at bounding box center [1045, 22] width 54 height 21
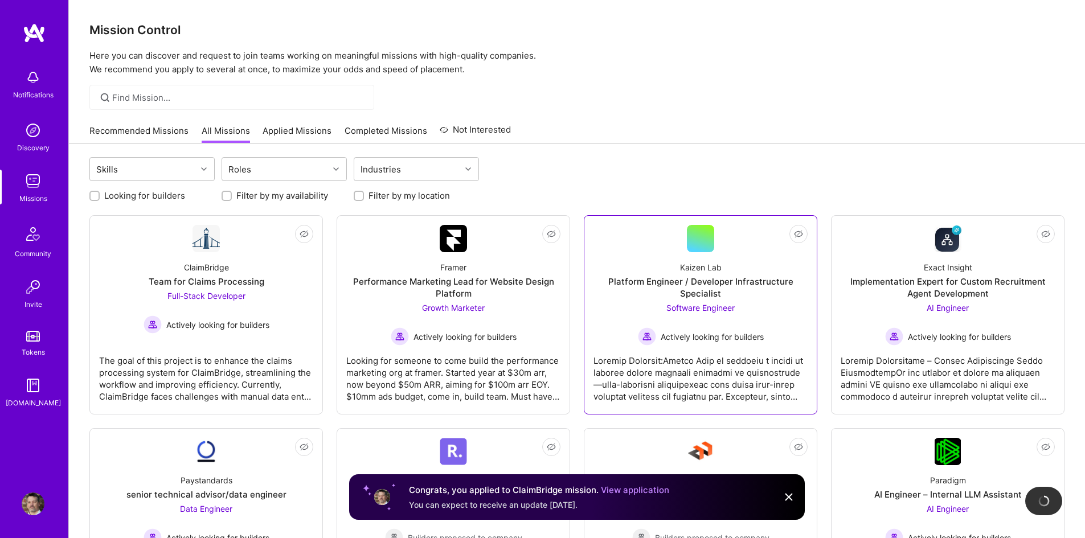
click at [689, 306] on span "Software Engineer" at bounding box center [701, 308] width 68 height 10
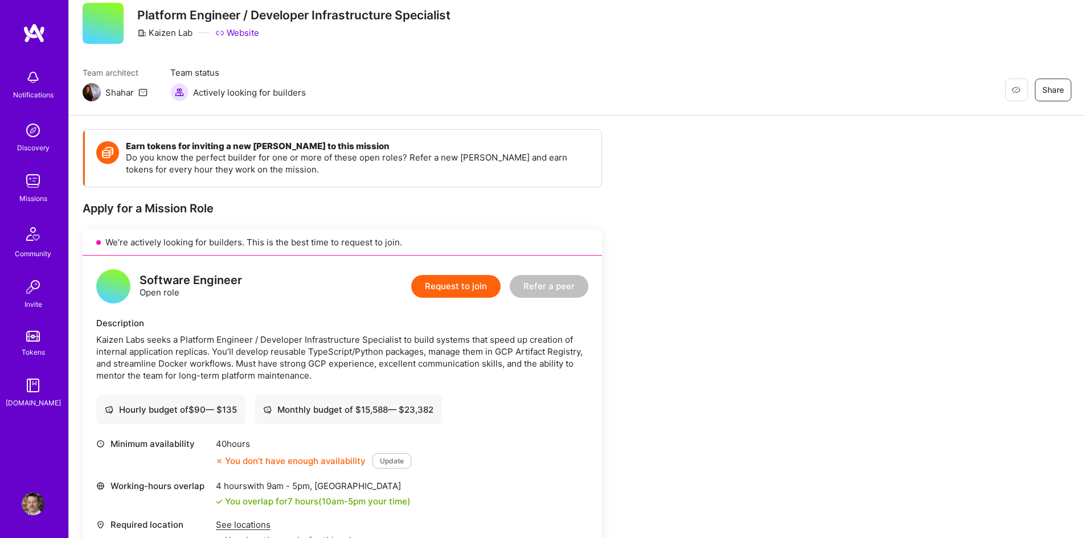
scroll to position [57, 0]
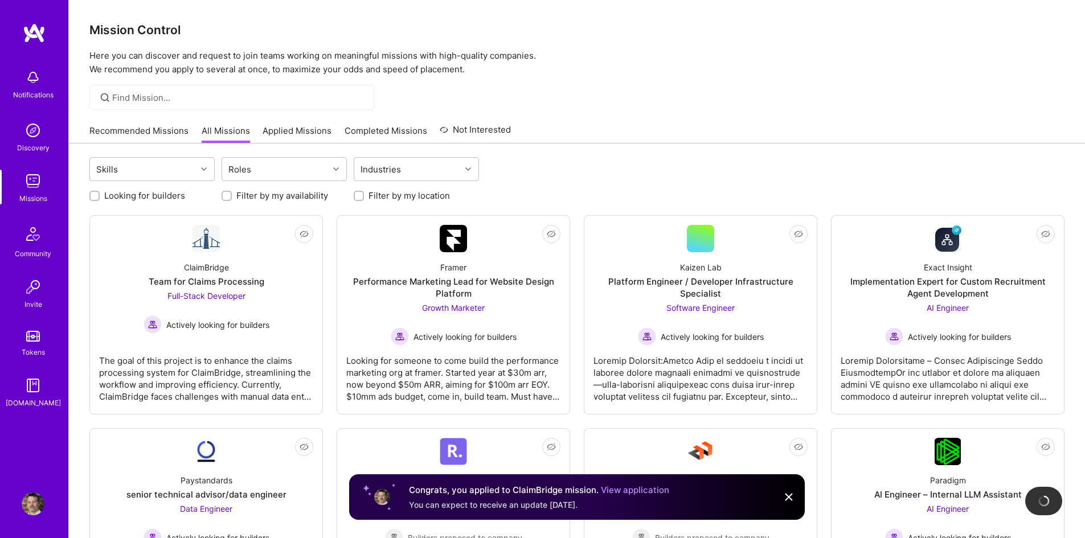
click at [108, 97] on icon at bounding box center [105, 97] width 13 height 13
click at [105, 97] on icon at bounding box center [105, 97] width 13 height 13
click at [555, 107] on div at bounding box center [577, 97] width 1016 height 25
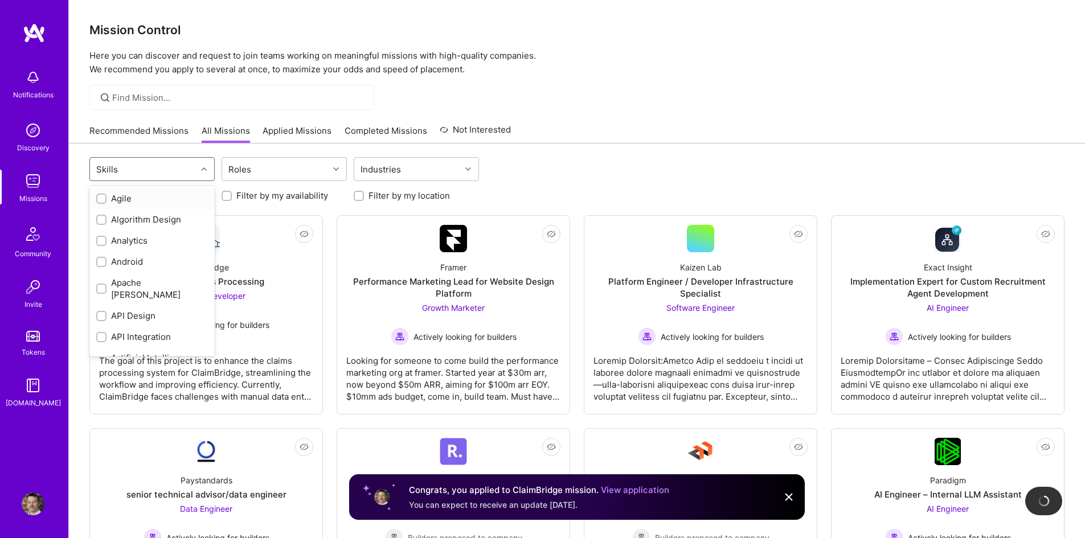
click at [146, 168] on div "Skills" at bounding box center [143, 169] width 107 height 23
click at [102, 301] on input "checkbox" at bounding box center [103, 303] width 8 height 8
checkbox input "true"
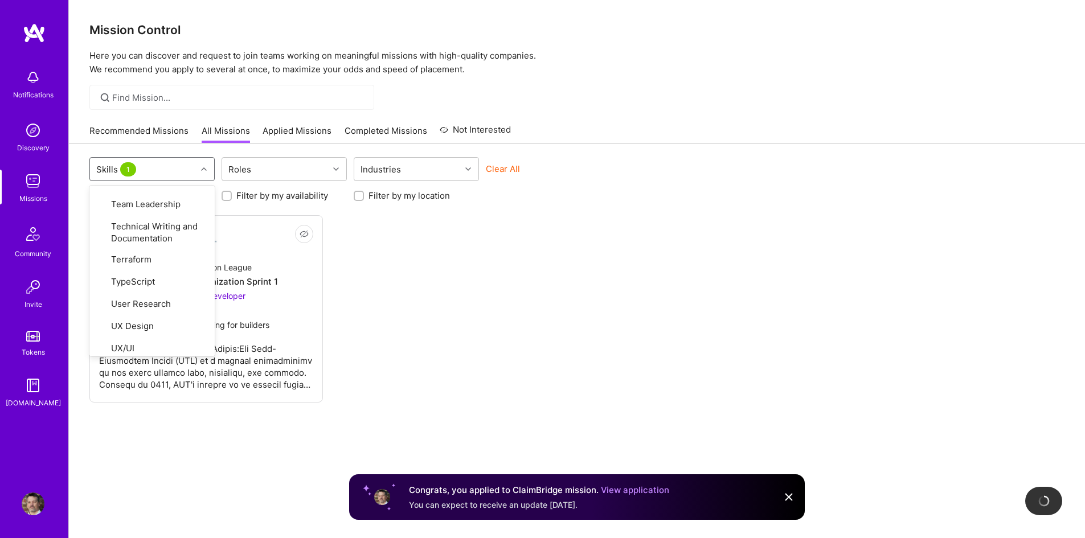
click at [392, 305] on div "Not Interested Anti-Defamation League Technology Modernization Sprint 1 Full-St…" at bounding box center [576, 308] width 975 height 187
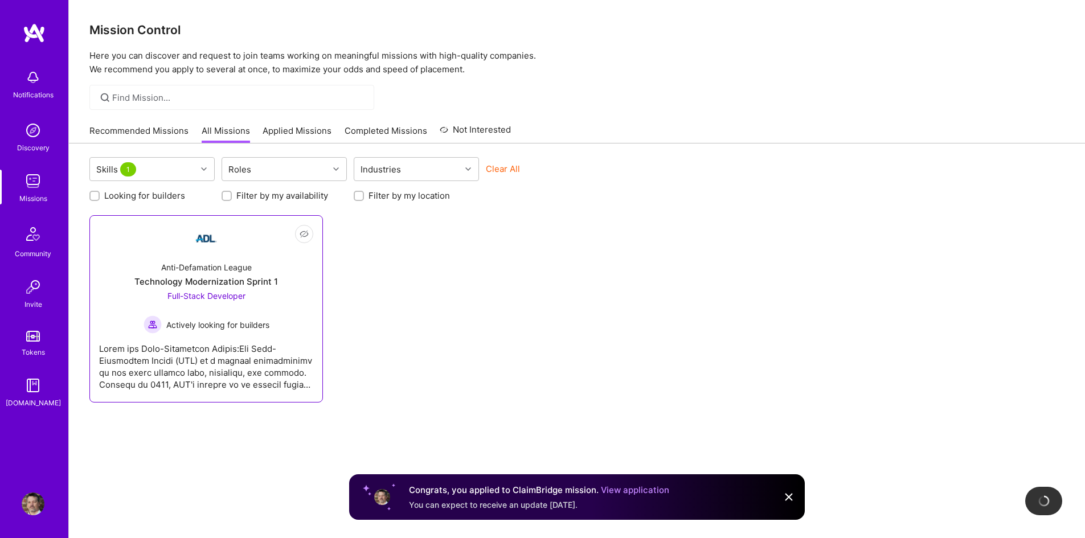
click at [204, 244] on img at bounding box center [206, 238] width 27 height 27
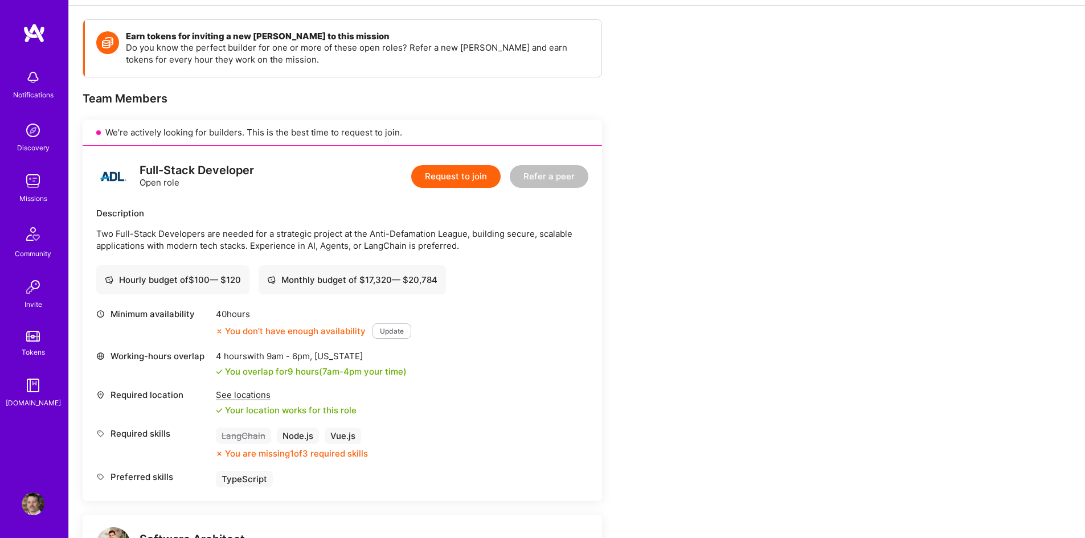
scroll to position [171, 0]
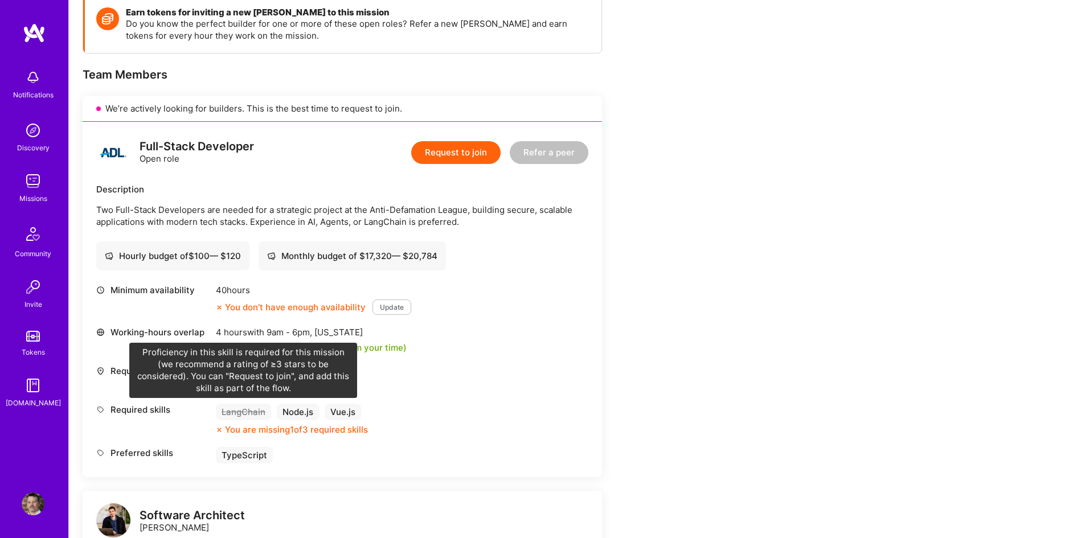
click at [229, 412] on div "LangChain" at bounding box center [243, 412] width 55 height 17
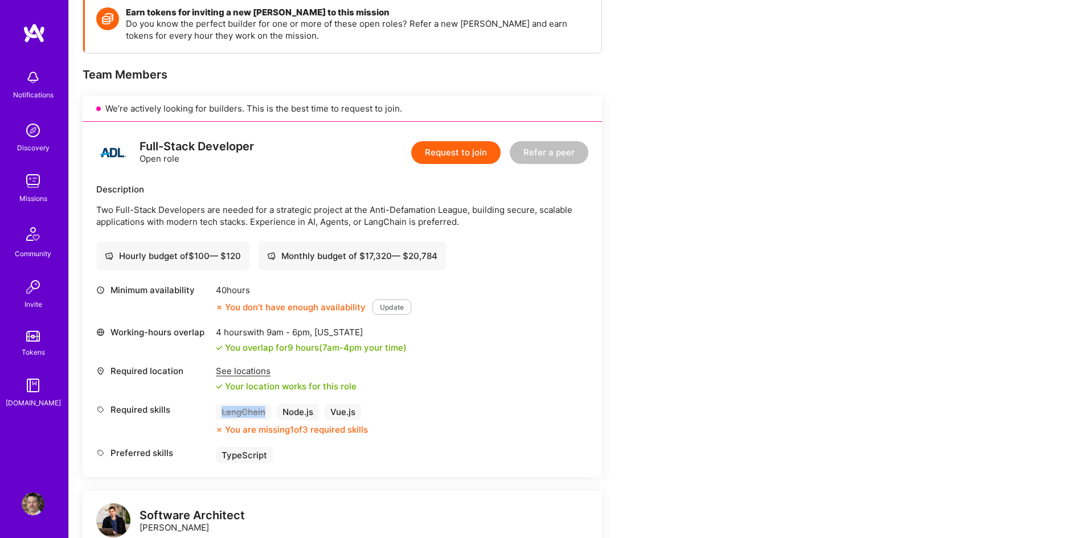
click at [229, 412] on div "LangChain" at bounding box center [243, 412] width 55 height 17
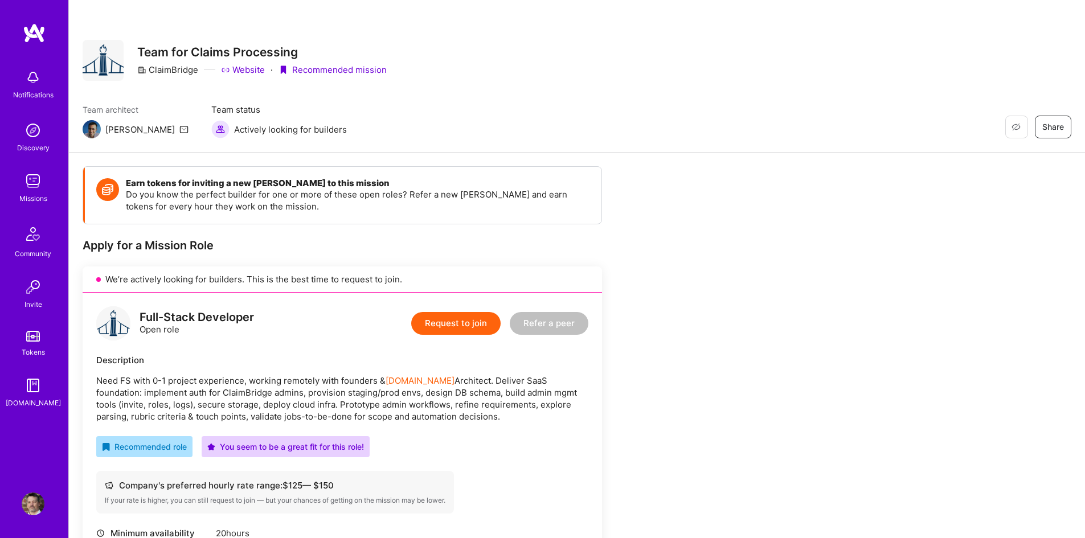
click at [107, 381] on p "Need FS with 0-1 project experience, working remotely with founders & [DOMAIN_N…" at bounding box center [342, 399] width 492 height 48
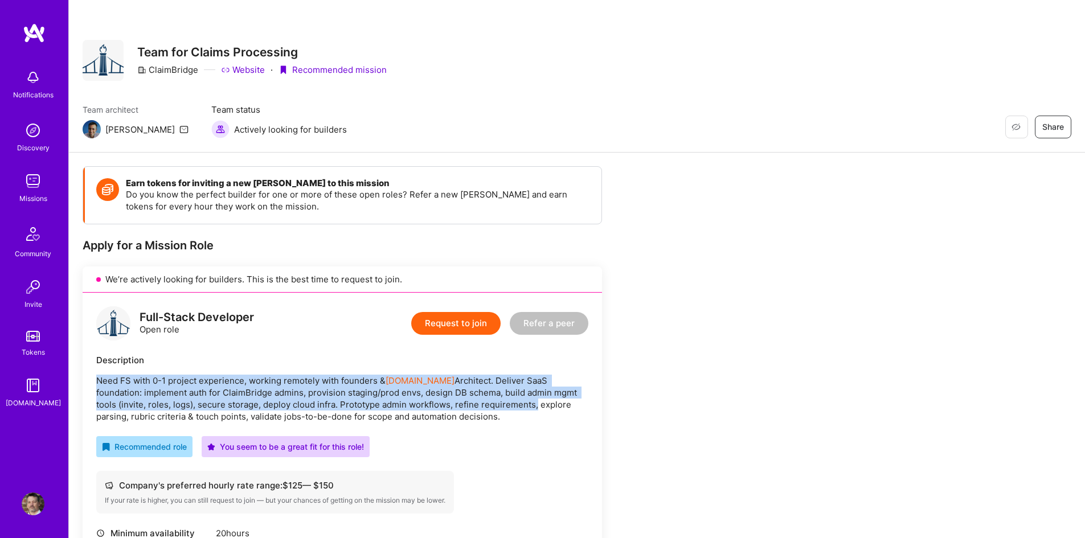
drag, startPoint x: 107, startPoint y: 381, endPoint x: 469, endPoint y: 417, distance: 364.1
click at [460, 412] on p "Need FS with 0-1 project experience, working remotely with founders & A.Team Ar…" at bounding box center [342, 399] width 492 height 48
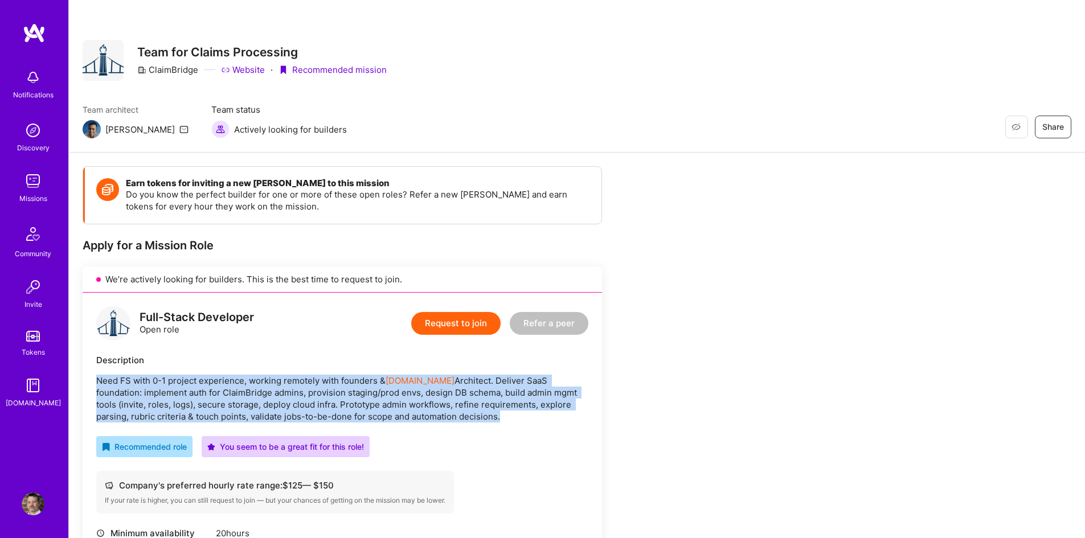
click at [471, 418] on p "Need FS with 0-1 project experience, working remotely with founders & A.Team Ar…" at bounding box center [342, 399] width 492 height 48
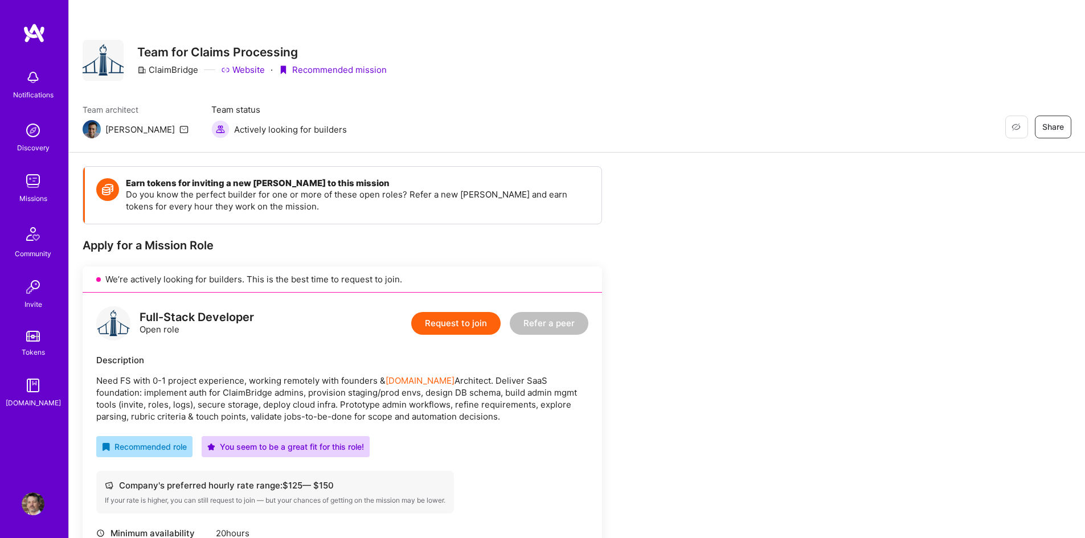
drag, startPoint x: 453, startPoint y: 411, endPoint x: 95, endPoint y: 381, distance: 360.2
click at [95, 381] on div "Full-Stack Developer Open role Request to join Refer a peer Description Need FS…" at bounding box center [343, 483] width 520 height 381
click at [112, 385] on p "Need FS with 0-1 project experience, working remotely with founders & A.Team Ar…" at bounding box center [342, 399] width 492 height 48
click at [252, 403] on p "Need FS with 0-1 project experience, working remotely with founders & A.Team Ar…" at bounding box center [342, 399] width 492 height 48
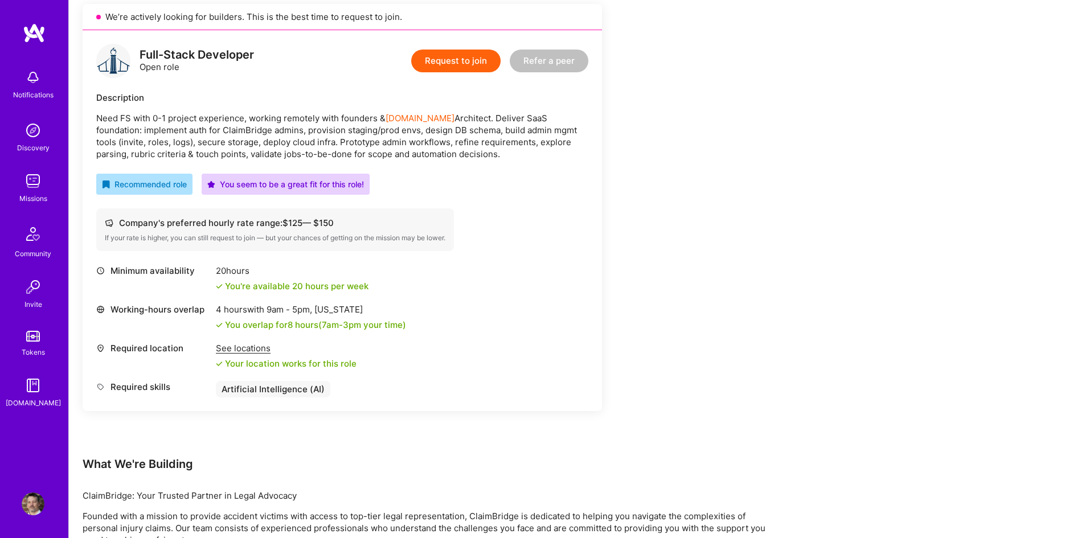
scroll to position [285, 0]
